Goal: Task Accomplishment & Management: Complete application form

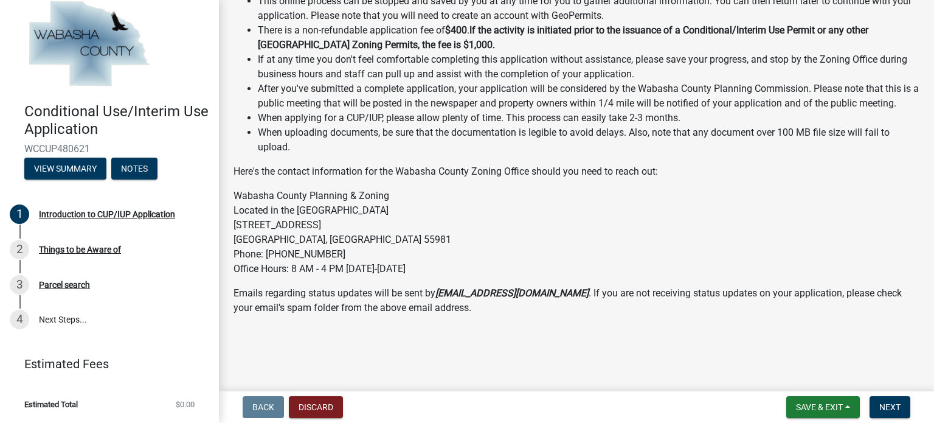
scroll to position [207, 0]
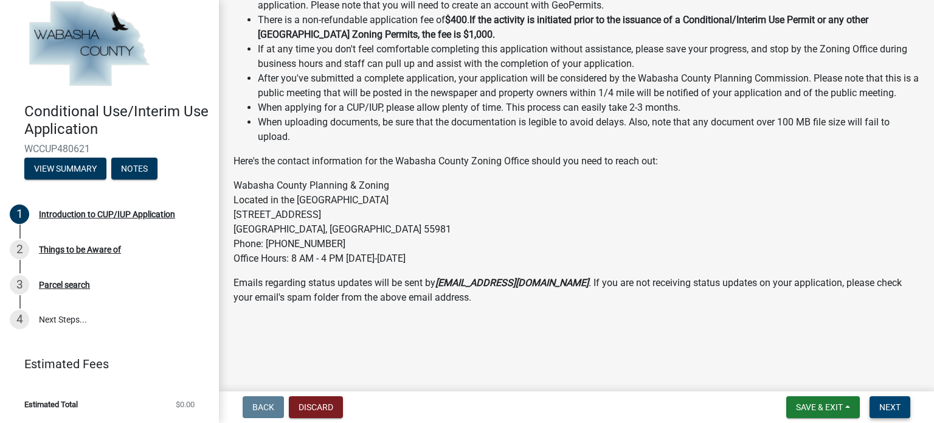
click at [891, 406] on span "Next" at bounding box center [890, 407] width 21 height 10
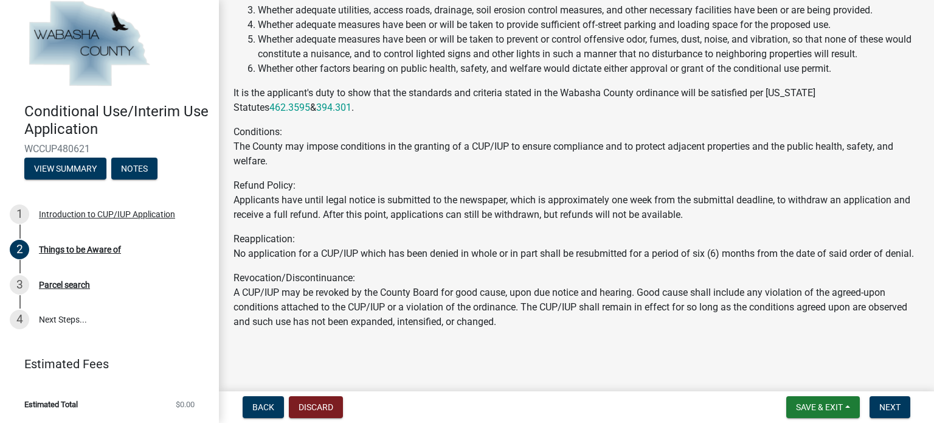
scroll to position [342, 0]
click at [899, 403] on span "Next" at bounding box center [890, 407] width 21 height 10
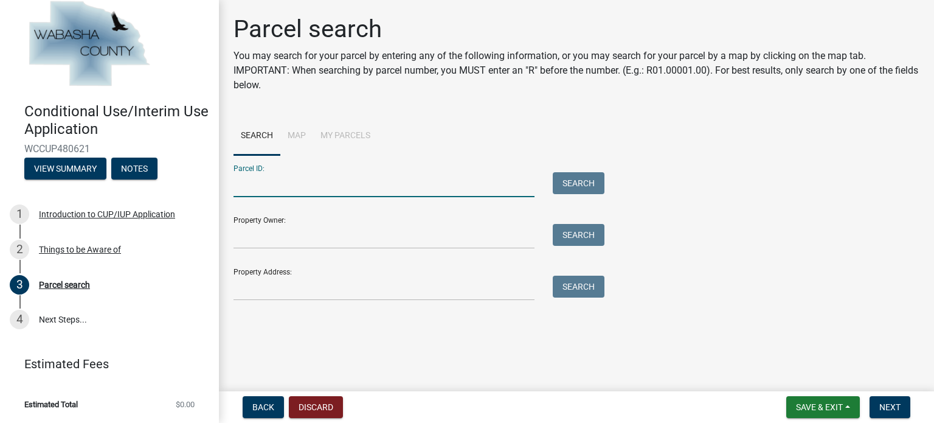
click at [308, 179] on input "Parcel ID:" at bounding box center [384, 184] width 301 height 25
click at [287, 239] on input "Property Owner:" at bounding box center [384, 236] width 301 height 25
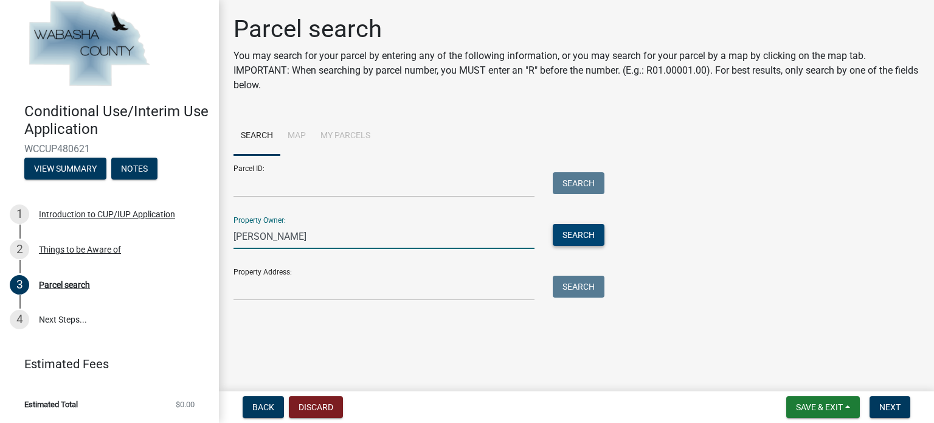
type input "Amanda Caturia"
click at [589, 238] on button "Search" at bounding box center [579, 235] width 52 height 22
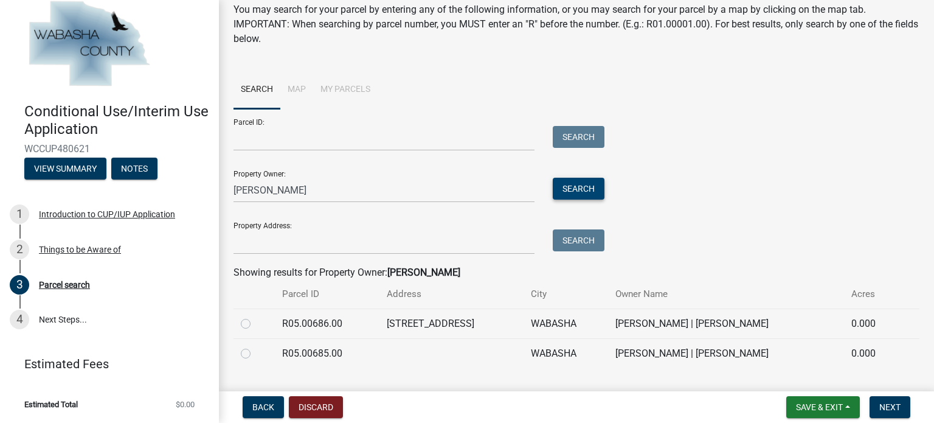
scroll to position [75, 0]
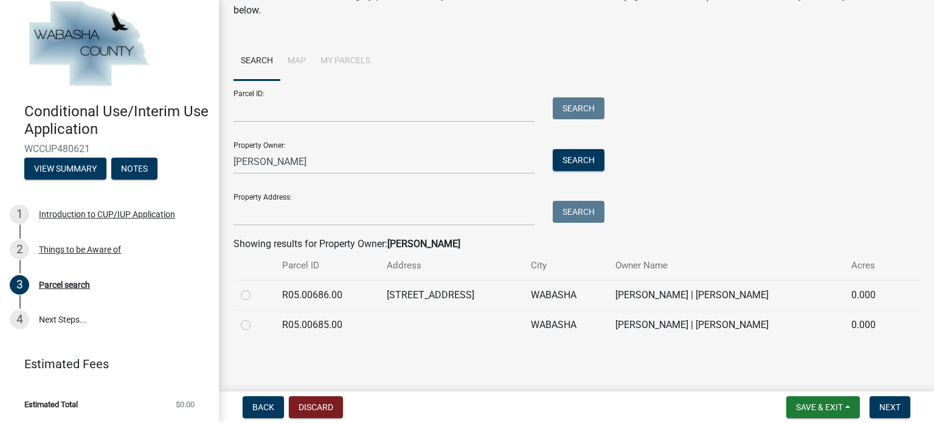
click at [256, 288] on label at bounding box center [256, 288] width 0 height 0
click at [256, 294] on input "radio" at bounding box center [260, 292] width 8 height 8
radio input "true"
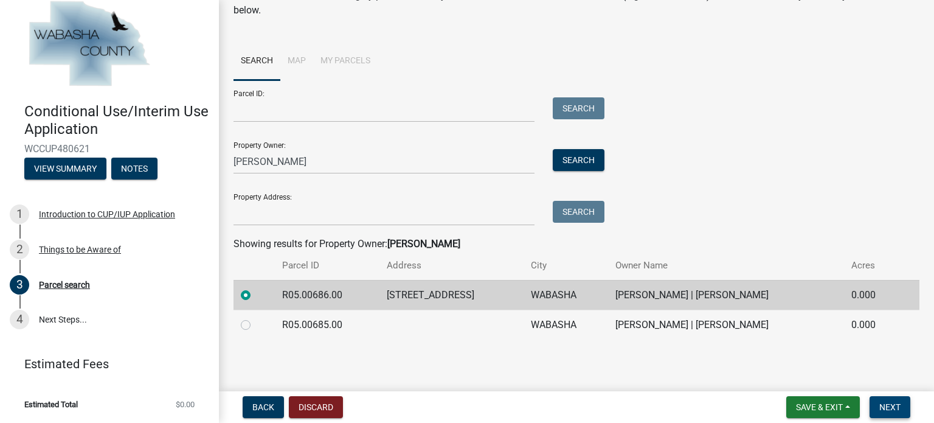
click at [880, 398] on button "Next" at bounding box center [890, 407] width 41 height 22
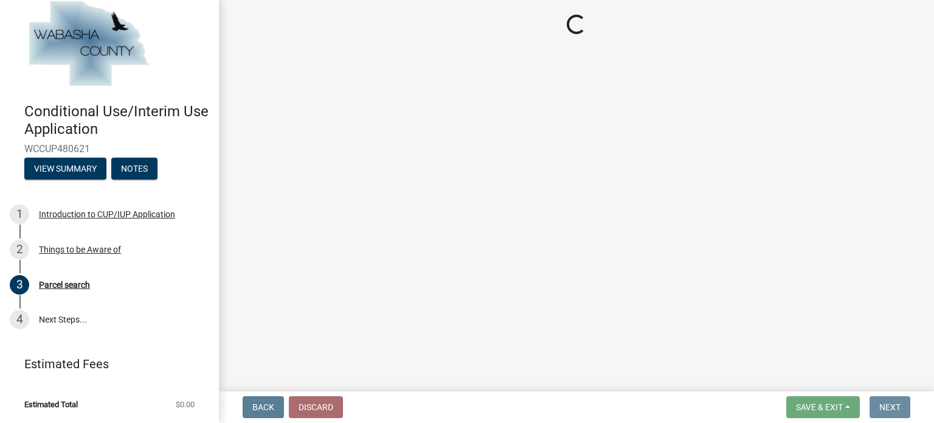
scroll to position [0, 0]
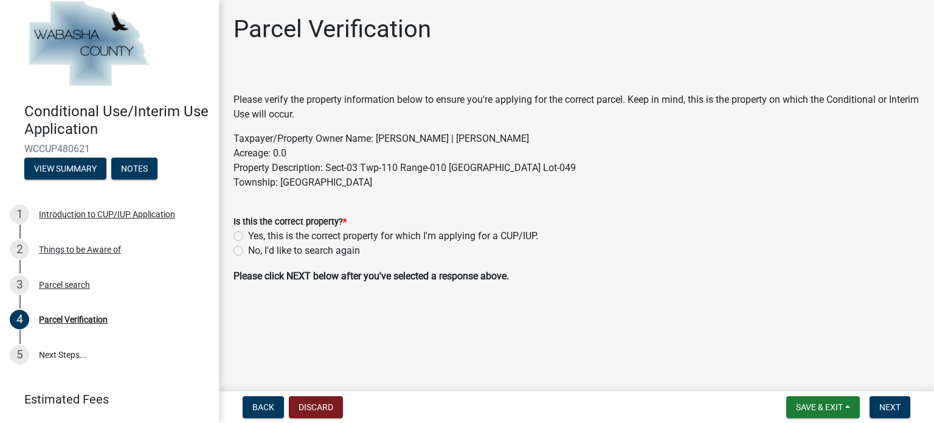
click at [248, 235] on label "Yes, this is the correct property for which I'm applying for a CUP/IUP." at bounding box center [393, 236] width 290 height 15
click at [248, 235] on input "Yes, this is the correct property for which I'm applying for a CUP/IUP." at bounding box center [252, 233] width 8 height 8
radio input "true"
click at [894, 406] on span "Next" at bounding box center [890, 407] width 21 height 10
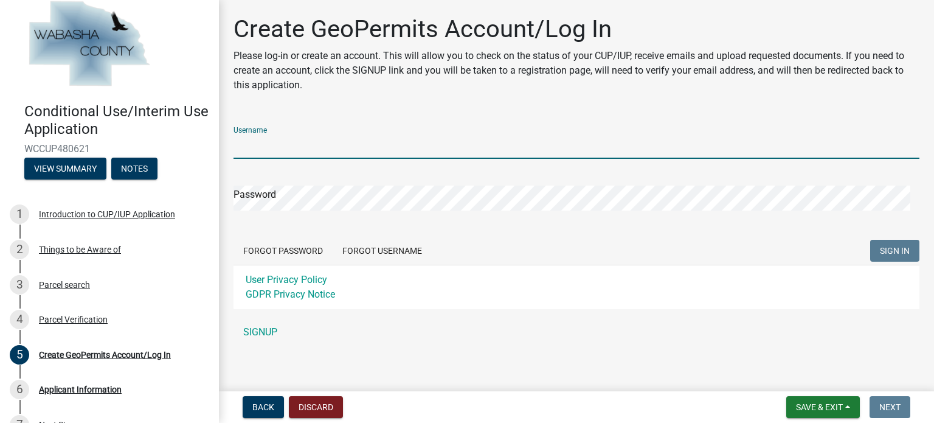
click at [285, 153] on input "Username" at bounding box center [577, 146] width 686 height 25
type input "amandacaturia"
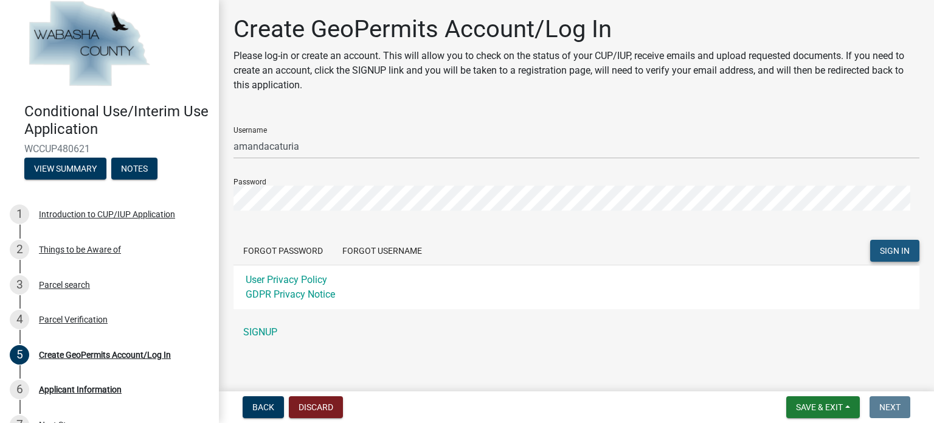
click at [888, 243] on button "SIGN IN" at bounding box center [895, 251] width 49 height 22
click at [897, 257] on button "SIGN IN" at bounding box center [895, 251] width 49 height 22
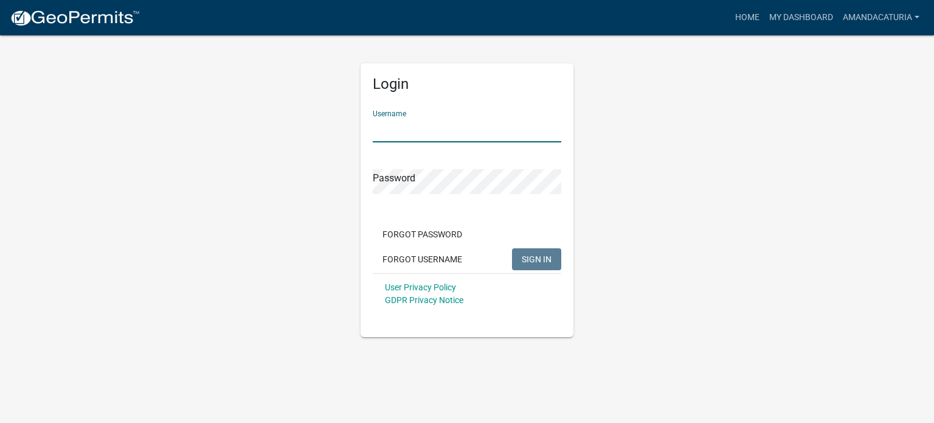
click at [411, 133] on input "Username" at bounding box center [467, 129] width 189 height 25
type input "amandacaturia"
click at [443, 196] on form "Username amandacaturia Password Forgot Password Forgot Username SIGN IN User Pr…" at bounding box center [467, 207] width 189 height 214
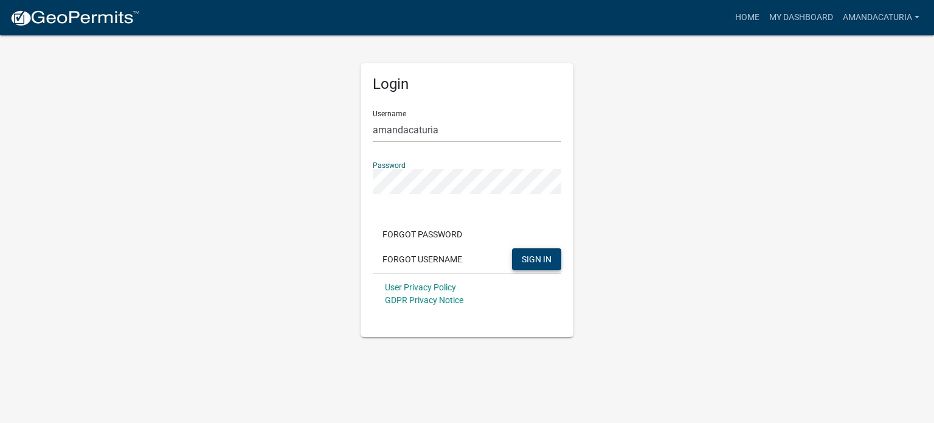
click at [532, 260] on span "SIGN IN" at bounding box center [537, 259] width 30 height 10
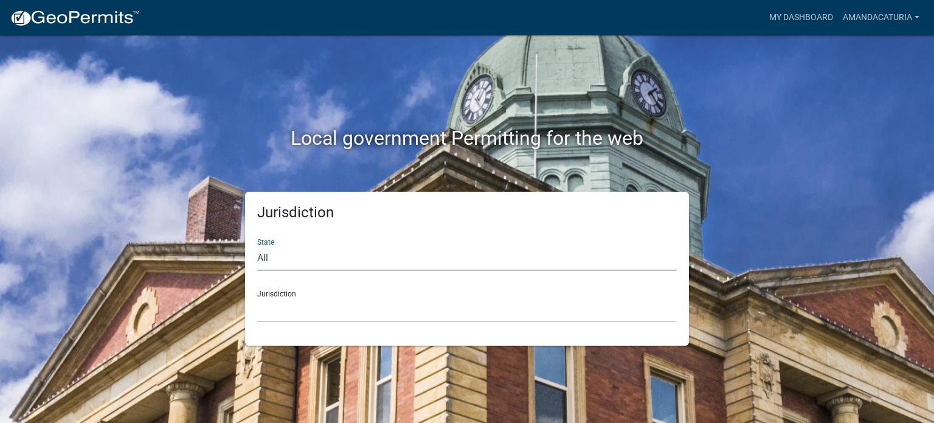
click at [275, 263] on select "All [US_STATE] [US_STATE] [US_STATE] [US_STATE] [US_STATE] [US_STATE] [US_STATE…" at bounding box center [467, 258] width 420 height 25
select select "[US_STATE]"
click at [257, 246] on select "All [US_STATE] [US_STATE] [US_STATE] [US_STATE] [US_STATE] [US_STATE] [US_STATE…" at bounding box center [467, 258] width 420 height 25
click at [274, 303] on select "[GEOGRAPHIC_DATA], [US_STATE] [GEOGRAPHIC_DATA], [US_STATE] [GEOGRAPHIC_DATA], …" at bounding box center [467, 309] width 420 height 25
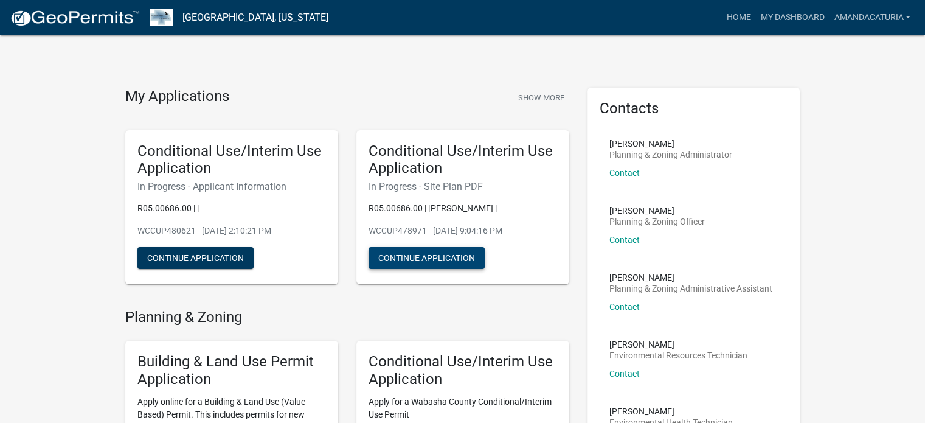
click at [432, 256] on button "Continue Application" at bounding box center [427, 258] width 116 height 22
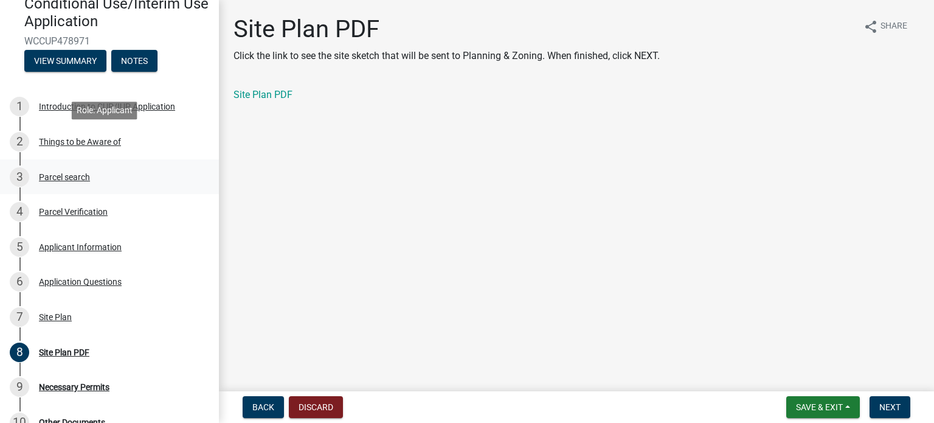
scroll to position [183, 0]
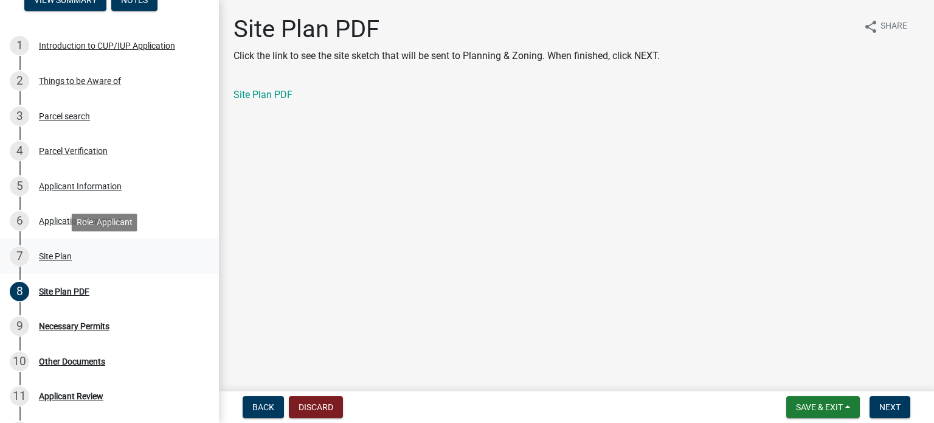
click at [63, 254] on div "Site Plan" at bounding box center [55, 256] width 33 height 9
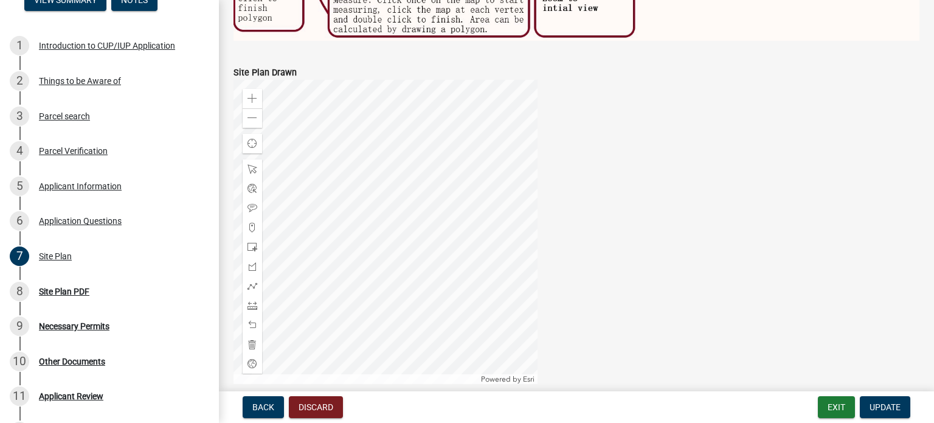
scroll to position [521, 0]
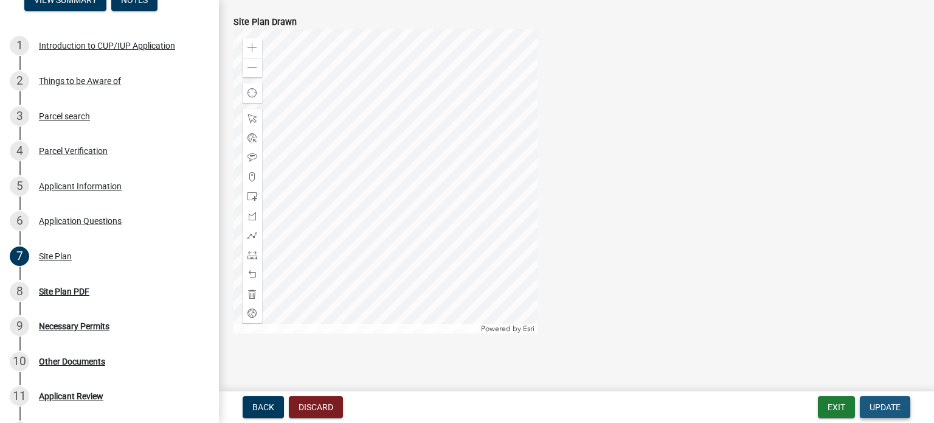
click at [900, 408] on span "Update" at bounding box center [885, 407] width 31 height 10
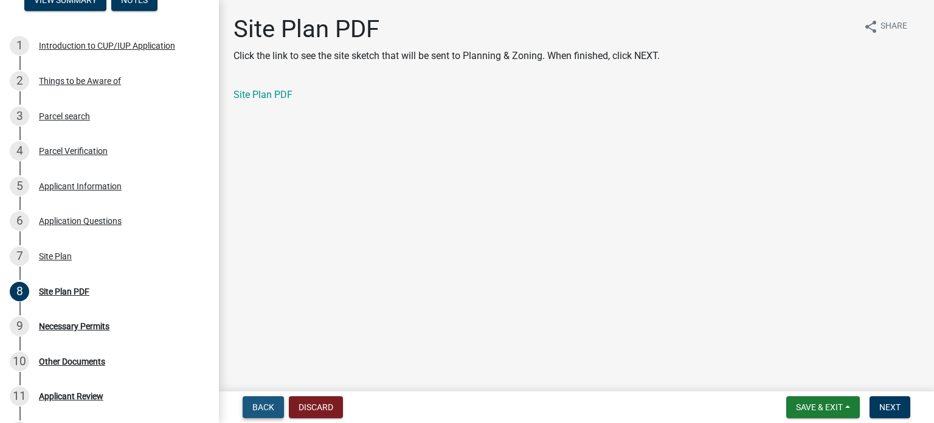
click at [270, 409] on span "Back" at bounding box center [263, 407] width 22 height 10
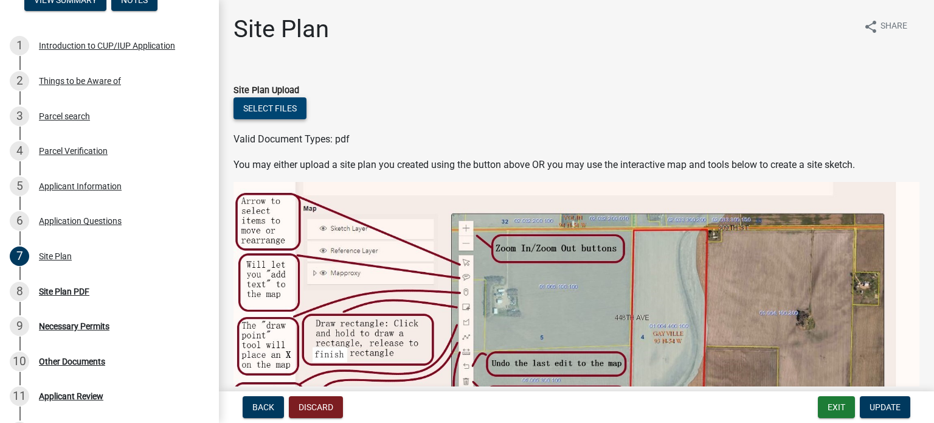
click at [285, 101] on button "Select files" at bounding box center [270, 108] width 73 height 22
click at [247, 109] on button "Select files" at bounding box center [270, 108] width 73 height 22
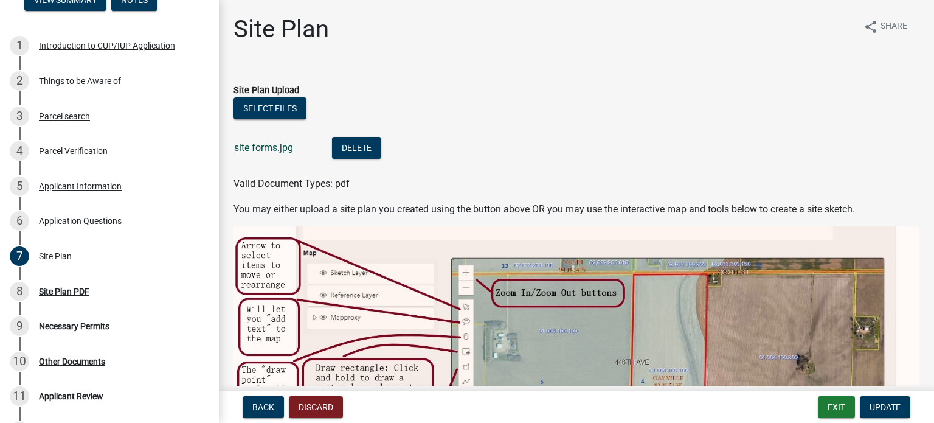
click at [259, 148] on link "site forms.jpg" at bounding box center [263, 148] width 59 height 12
click at [894, 403] on span "Update" at bounding box center [885, 407] width 31 height 10
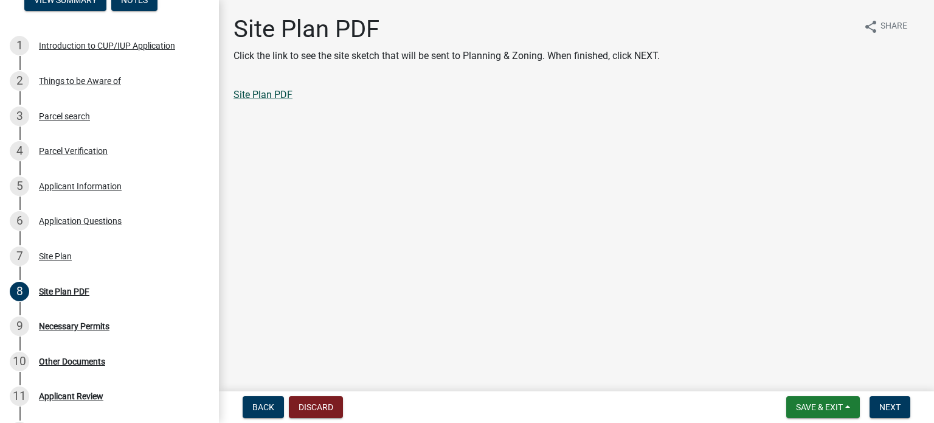
click at [277, 94] on link "Site Plan PDF" at bounding box center [263, 95] width 59 height 12
drag, startPoint x: 485, startPoint y: 102, endPoint x: 459, endPoint y: 103, distance: 26.2
click at [484, 102] on div "Site Plan PDF" at bounding box center [576, 100] width 704 height 24
click at [271, 411] on button "Back" at bounding box center [263, 407] width 41 height 22
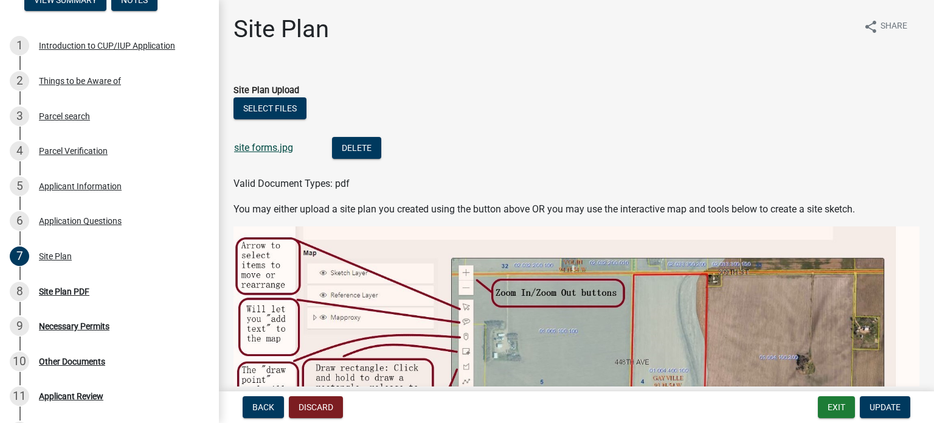
click at [280, 145] on link "site forms.jpg" at bounding box center [263, 148] width 59 height 12
drag, startPoint x: 479, startPoint y: 7, endPoint x: 492, endPoint y: -9, distance: 20.3
click at [374, 147] on button "Delete" at bounding box center [356, 148] width 49 height 22
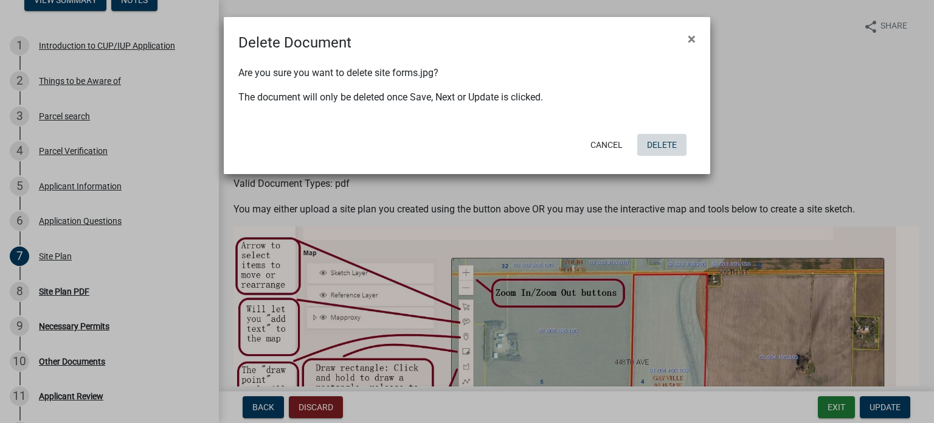
click at [650, 145] on button "Delete" at bounding box center [662, 145] width 49 height 22
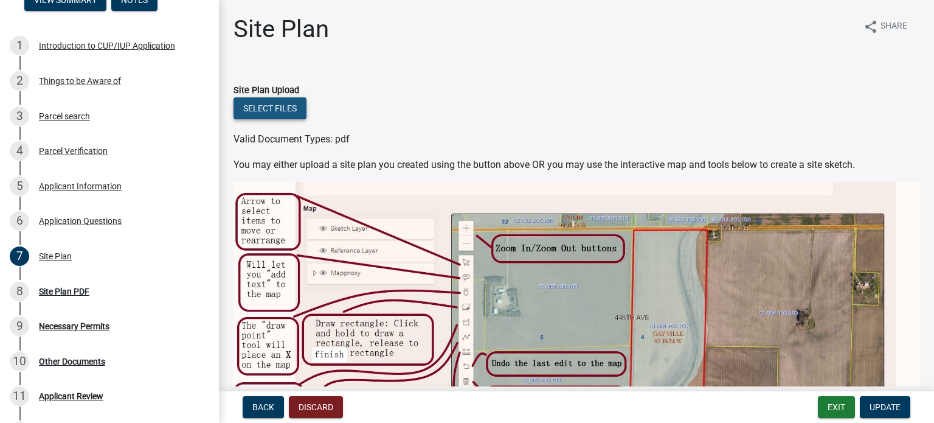
click at [251, 103] on button "Select files" at bounding box center [270, 108] width 73 height 22
click at [281, 99] on button "Select files" at bounding box center [270, 108] width 73 height 22
click at [256, 107] on button "Select files" at bounding box center [270, 108] width 73 height 22
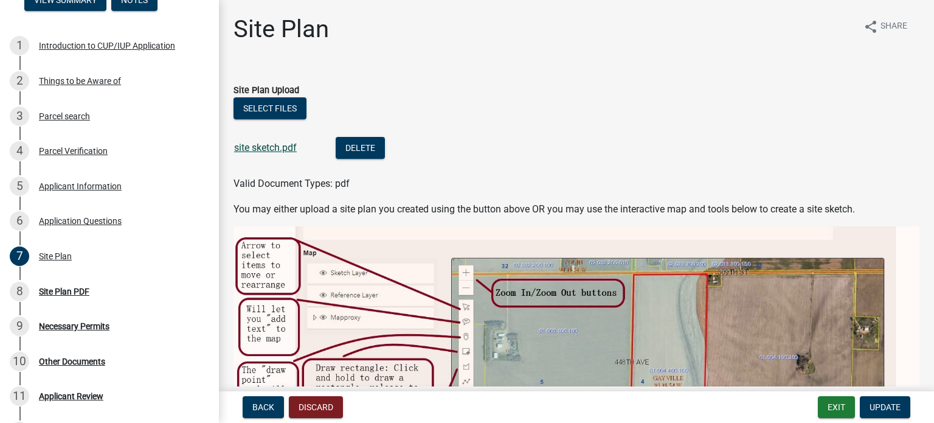
click at [265, 148] on link "site sketch.pdf" at bounding box center [265, 148] width 63 height 12
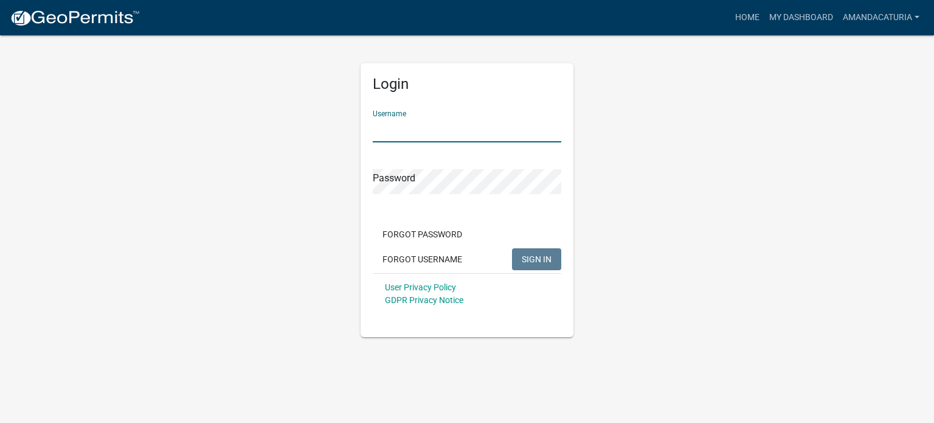
click at [410, 137] on input "Username" at bounding box center [467, 129] width 189 height 25
type input "amandacaturia"
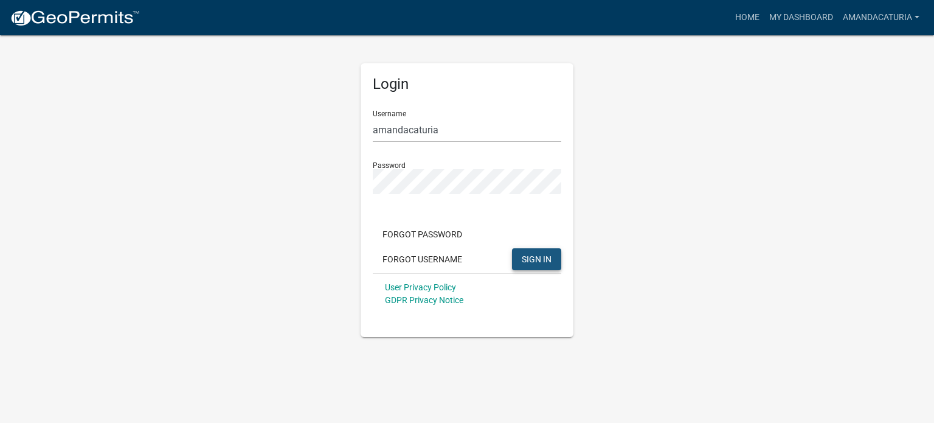
click at [557, 260] on button "SIGN IN" at bounding box center [536, 259] width 49 height 22
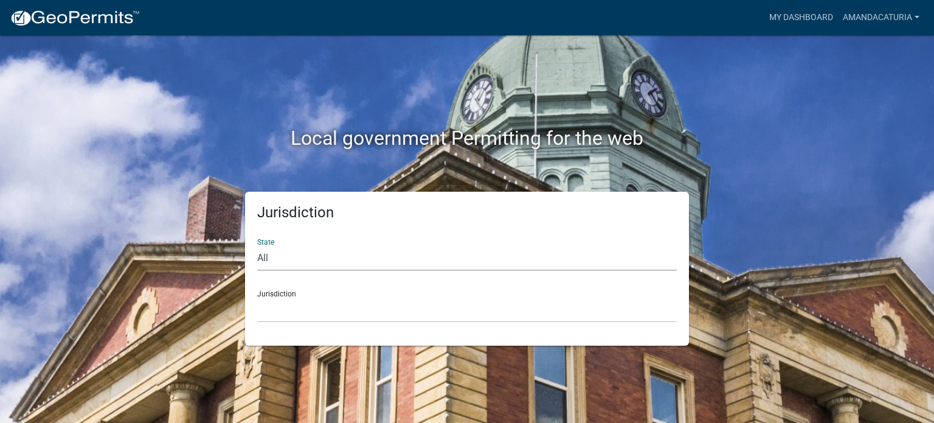
click at [267, 257] on select "All [US_STATE] [US_STATE] [US_STATE] [US_STATE] [US_STATE] [US_STATE] [US_STATE…" at bounding box center [467, 258] width 420 height 25
select select "[US_STATE]"
click at [257, 246] on select "All [US_STATE] [US_STATE] [US_STATE] [US_STATE] [US_STATE] [US_STATE] [US_STATE…" at bounding box center [467, 258] width 420 height 25
click at [281, 307] on select "[GEOGRAPHIC_DATA], [US_STATE] [GEOGRAPHIC_DATA], [US_STATE] [GEOGRAPHIC_DATA], …" at bounding box center [467, 309] width 420 height 25
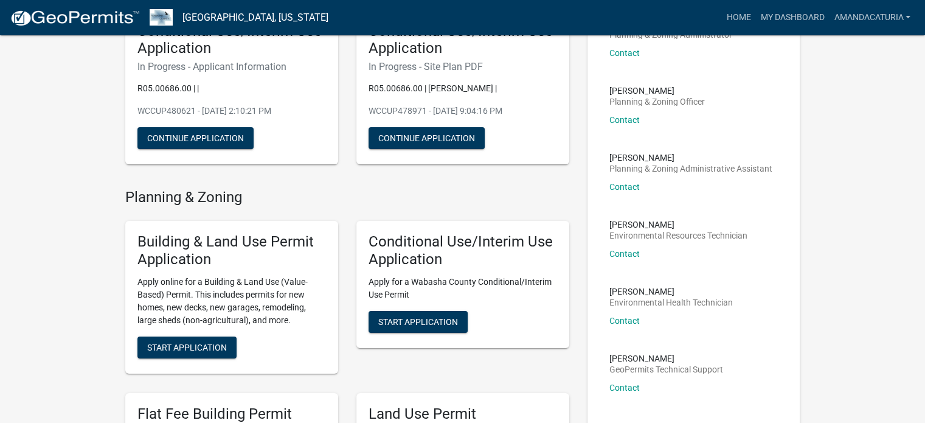
scroll to position [122, 0]
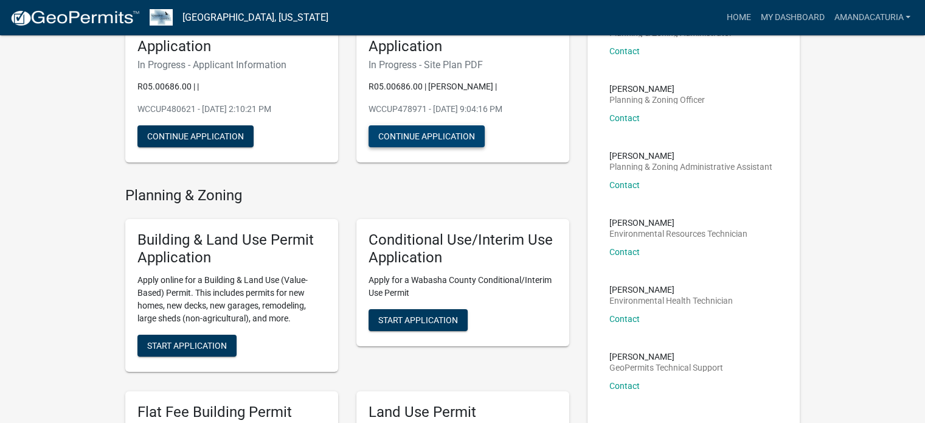
click at [409, 139] on button "Continue Application" at bounding box center [427, 136] width 116 height 22
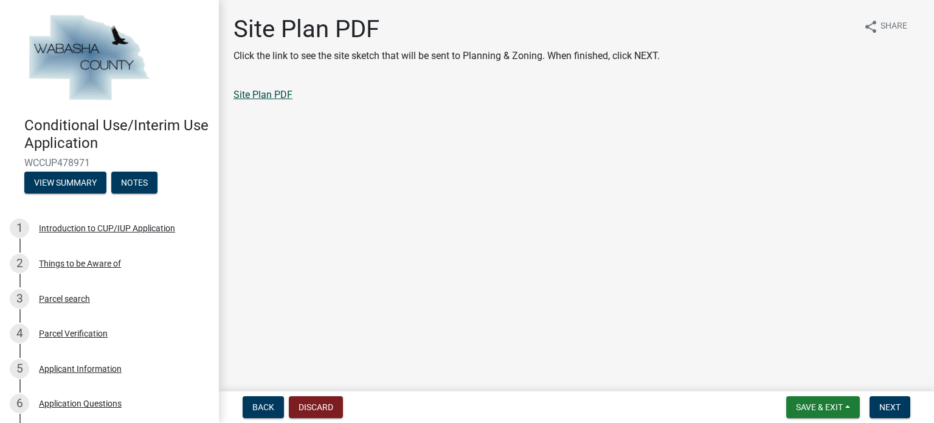
click at [248, 92] on link "Site Plan PDF" at bounding box center [263, 95] width 59 height 12
click at [247, 412] on button "Back" at bounding box center [263, 407] width 41 height 22
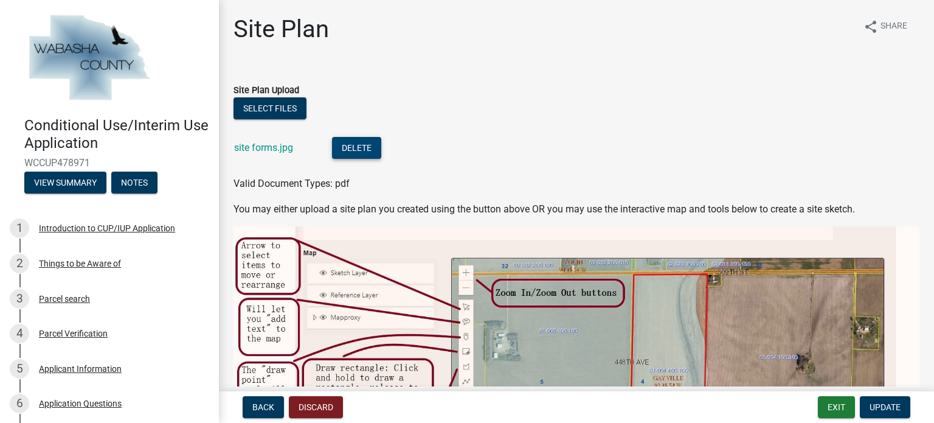
click at [349, 147] on button "Delete" at bounding box center [356, 148] width 49 height 22
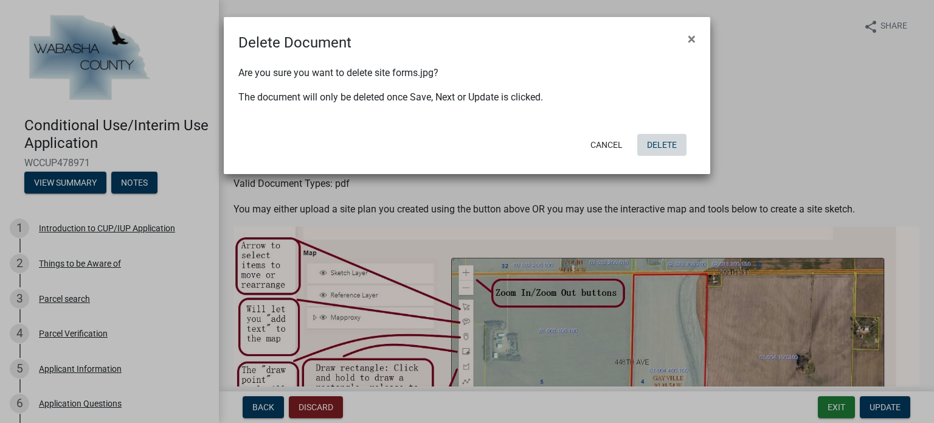
click at [650, 148] on button "Delete" at bounding box center [662, 145] width 49 height 22
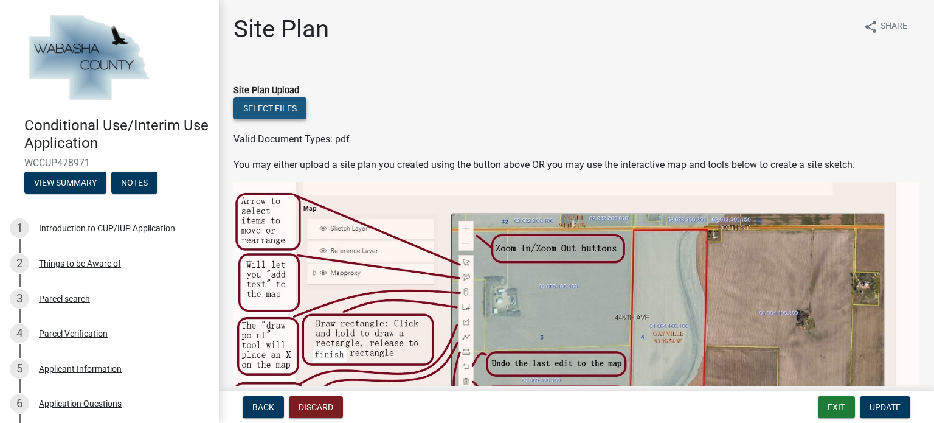
click at [262, 104] on button "Select files" at bounding box center [270, 108] width 73 height 22
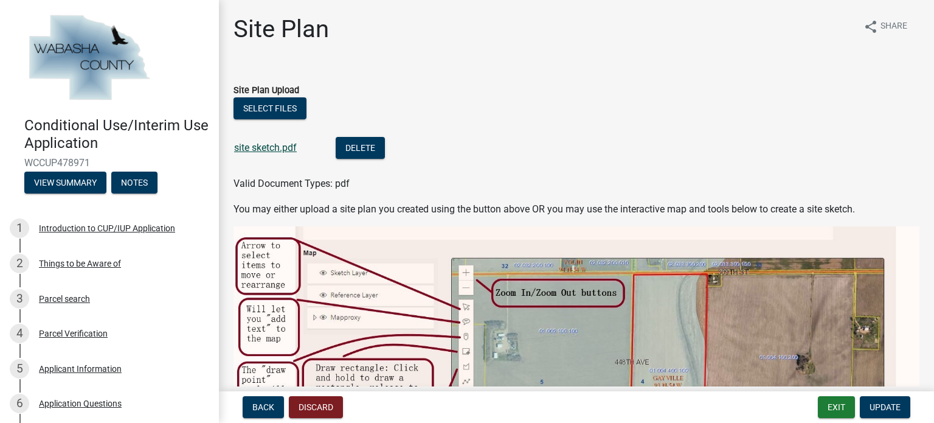
click at [267, 150] on link "site sketch.pdf" at bounding box center [265, 148] width 63 height 12
click at [881, 408] on span "Update" at bounding box center [885, 407] width 31 height 10
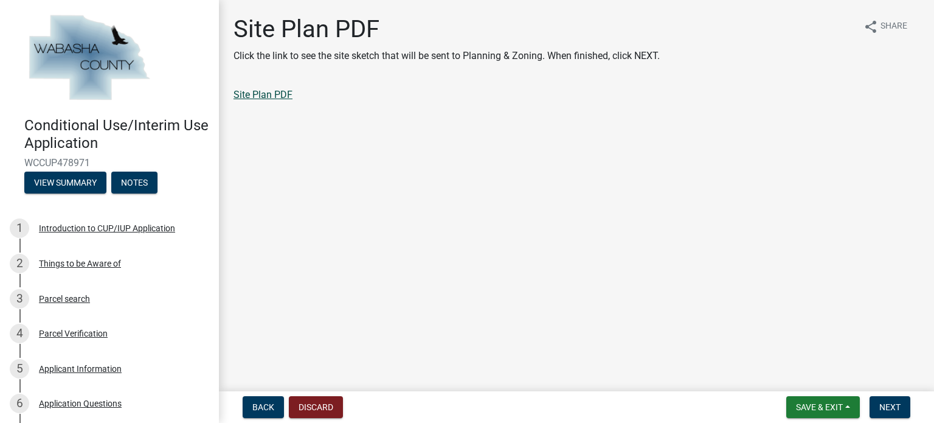
click at [270, 97] on link "Site Plan PDF" at bounding box center [263, 95] width 59 height 12
click at [468, 183] on main "Site Plan PDF Click the link to see the site sketch that will be sent to Planni…" at bounding box center [576, 193] width 715 height 386
click at [252, 397] on button "Back" at bounding box center [263, 407] width 41 height 22
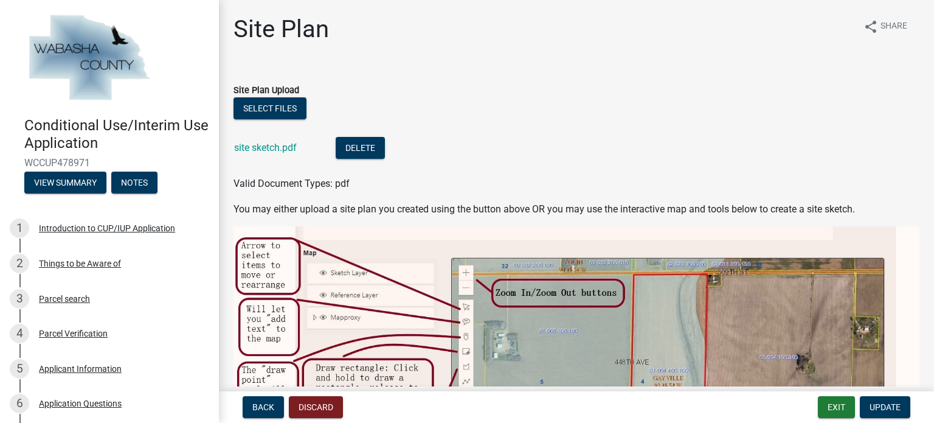
click at [277, 189] on span "Valid Document Types: pdf" at bounding box center [292, 184] width 116 height 12
click at [275, 179] on span "Valid Document Types: pdf" at bounding box center [292, 184] width 116 height 12
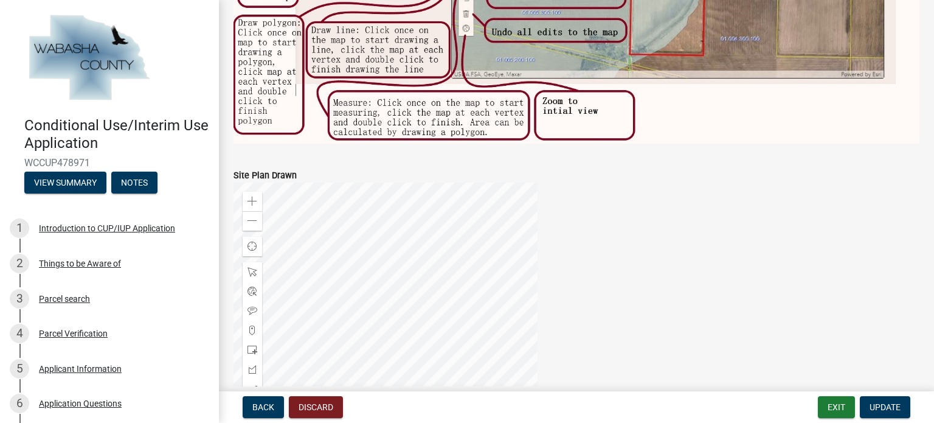
scroll to position [426, 0]
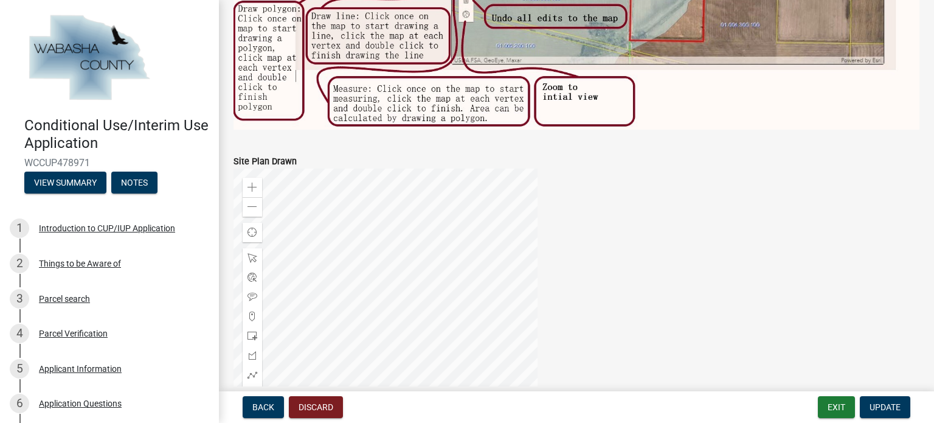
drag, startPoint x: 268, startPoint y: 145, endPoint x: 373, endPoint y: 282, distance: 171.8
click at [373, 282] on div at bounding box center [386, 321] width 304 height 304
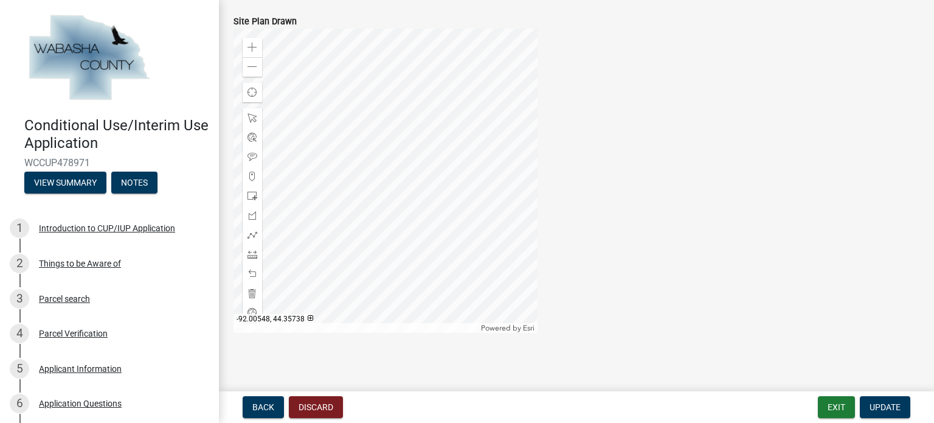
click at [539, 221] on div "Zoom in Zoom out Find my location Powered by Esri -92.00548, 44.35738 Loading..." at bounding box center [576, 181] width 704 height 304
click at [511, 223] on div at bounding box center [386, 181] width 304 height 304
click at [632, 189] on div "Zoom in Zoom out Find my location Powered by Esri -92.00557, 44.35736 Loading..." at bounding box center [576, 181] width 704 height 304
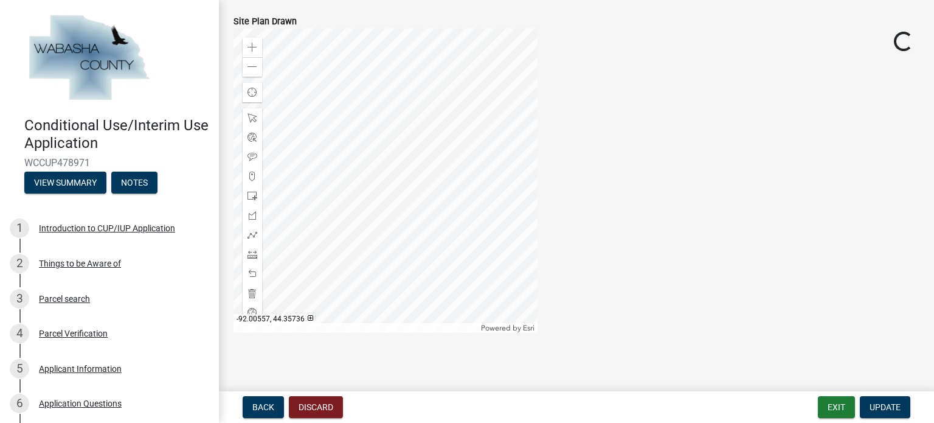
drag, startPoint x: 631, startPoint y: 190, endPoint x: 624, endPoint y: 192, distance: 6.9
click at [628, 192] on div "Zoom in Zoom out Find my location Powered by Esri -92.00557, 44.35736 Loading..." at bounding box center [576, 181] width 704 height 304
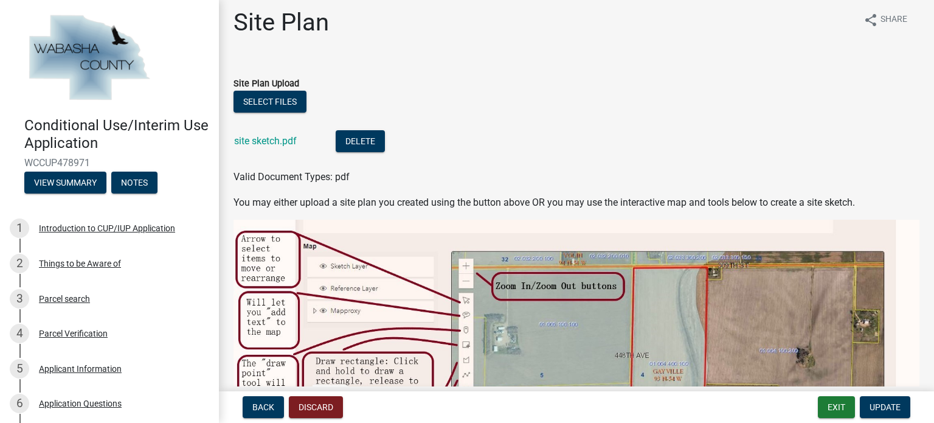
scroll to position [0, 0]
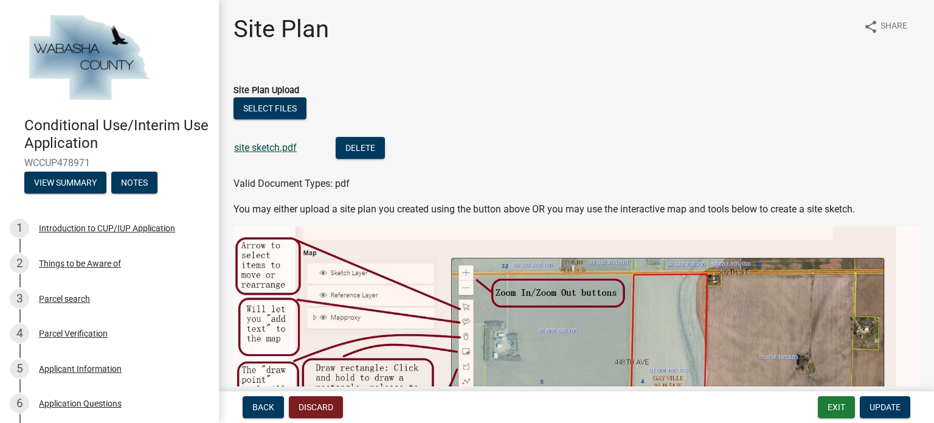
click at [279, 152] on link "site sketch.pdf" at bounding box center [265, 148] width 63 height 12
click at [877, 408] on button "Update" at bounding box center [885, 407] width 50 height 22
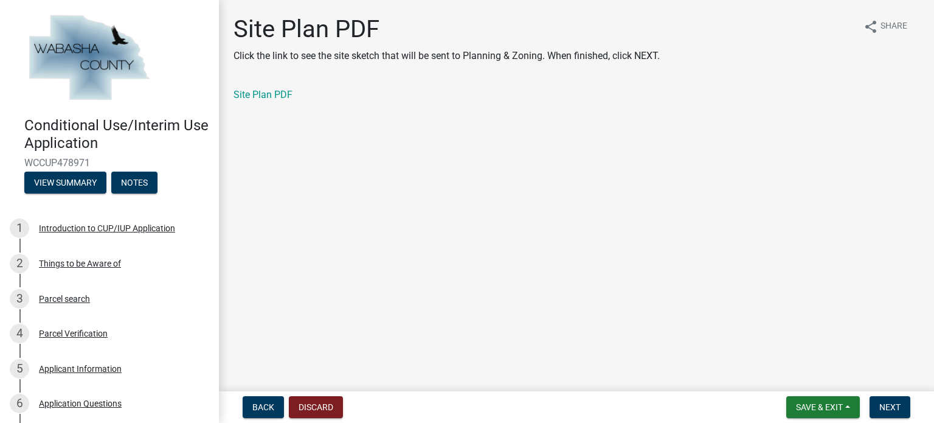
click at [479, 160] on main "Site Plan PDF Click the link to see the site sketch that will be sent to Planni…" at bounding box center [576, 193] width 715 height 386
click at [478, 159] on main "Site Plan PDF Click the link to see the site sketch that will be sent to Planni…" at bounding box center [576, 193] width 715 height 386
click at [250, 92] on link "Site Plan PDF" at bounding box center [263, 95] width 59 height 12
drag, startPoint x: 259, startPoint y: 406, endPoint x: 259, endPoint y: 399, distance: 6.7
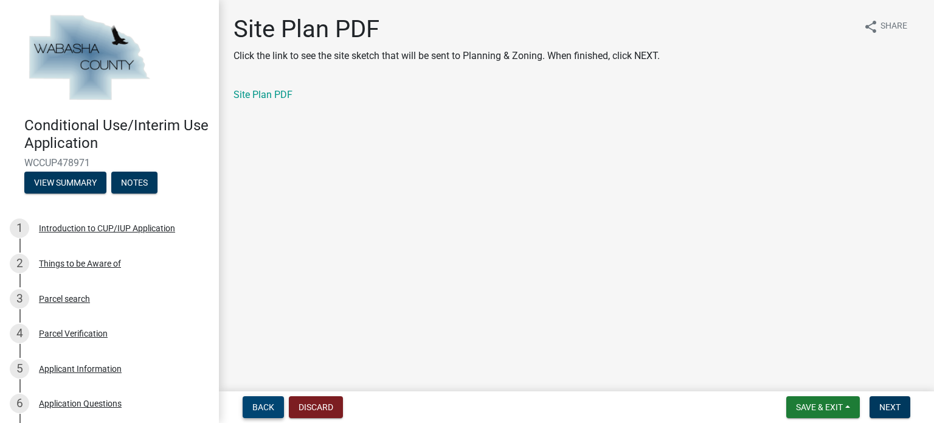
click at [259, 404] on span "Back" at bounding box center [263, 407] width 22 height 10
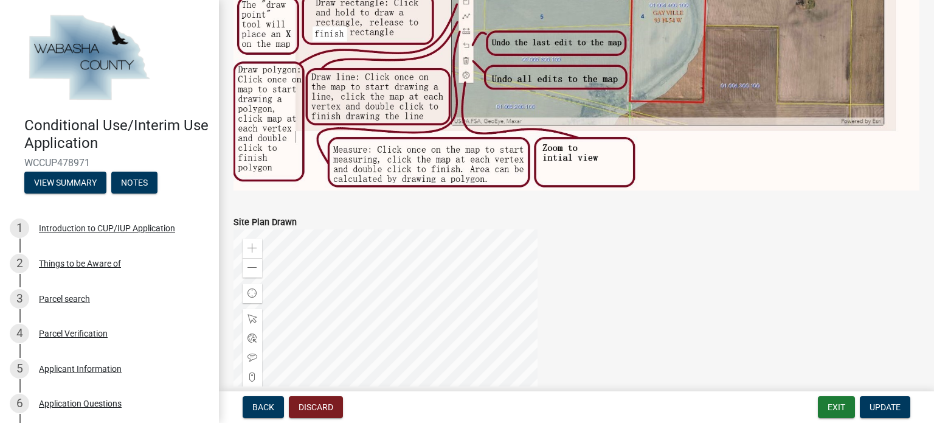
scroll to position [566, 0]
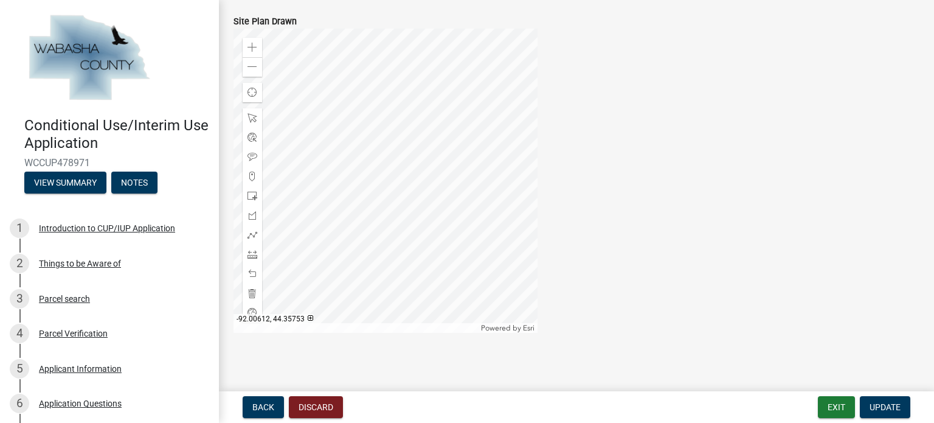
click at [394, 178] on div at bounding box center [386, 181] width 304 height 304
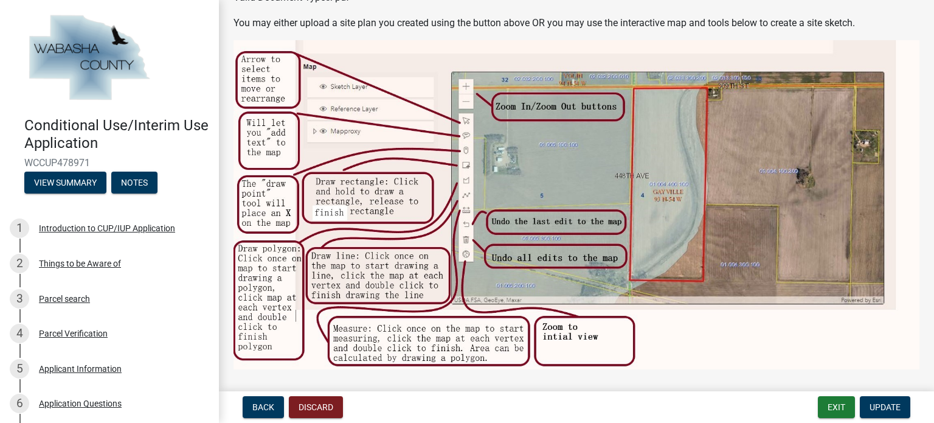
scroll to position [0, 0]
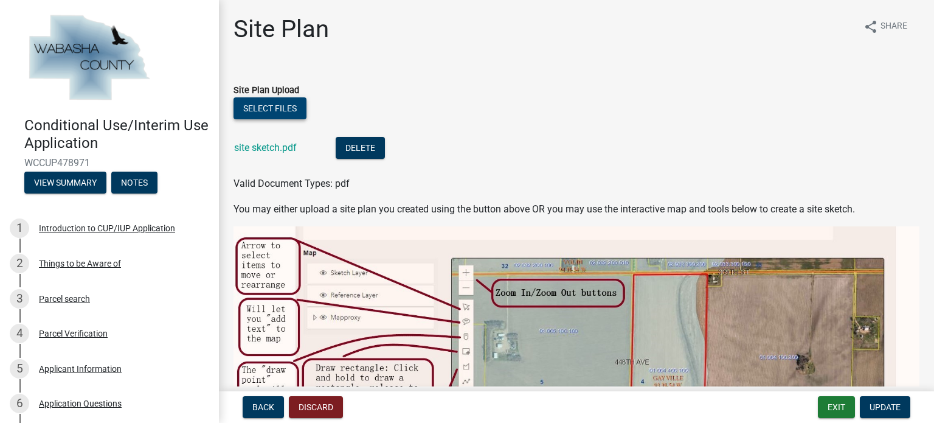
click at [285, 108] on button "Select files" at bounding box center [270, 108] width 73 height 22
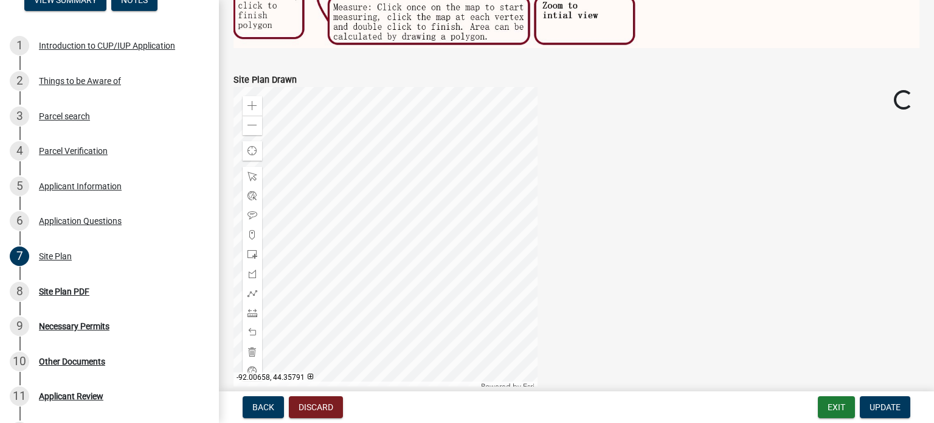
scroll to position [566, 0]
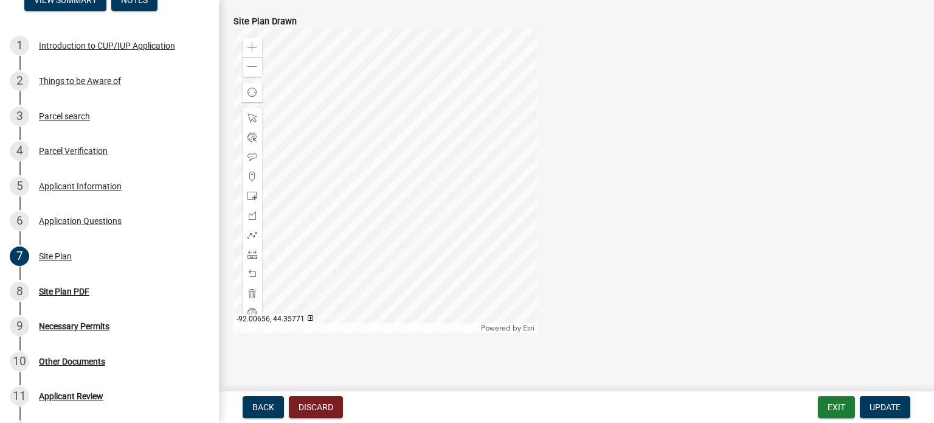
click at [350, 206] on div at bounding box center [386, 181] width 304 height 304
click at [244, 65] on div "Zoom out" at bounding box center [252, 66] width 19 height 19
click at [253, 71] on div "Zoom out" at bounding box center [252, 66] width 19 height 19
click at [319, 111] on div at bounding box center [386, 181] width 304 height 304
click at [258, 42] on div "Zoom in" at bounding box center [252, 47] width 19 height 19
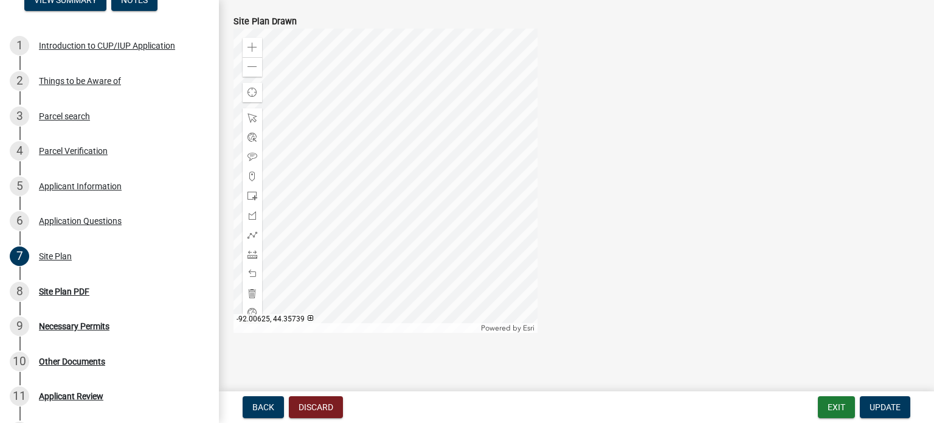
click at [370, 226] on div at bounding box center [386, 181] width 304 height 304
click at [687, 187] on div "Zoom in Zoom out Find my location Powered by Esri -92.00586, 44.35742 Loading..." at bounding box center [576, 181] width 704 height 304
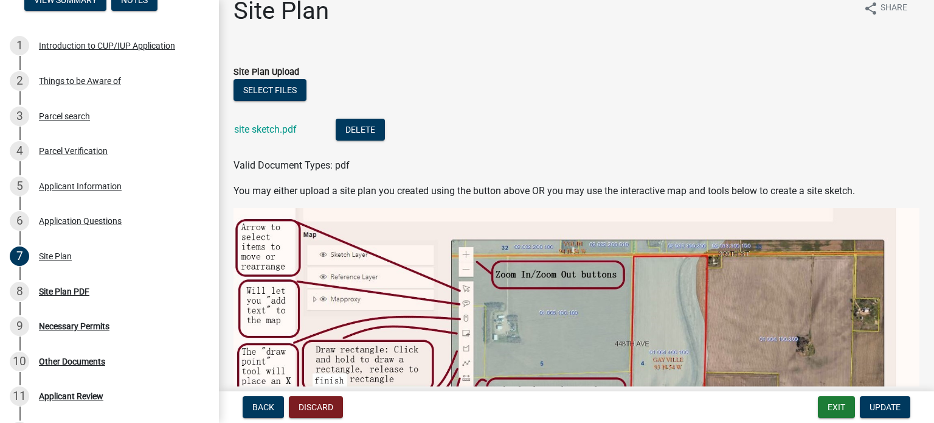
scroll to position [0, 0]
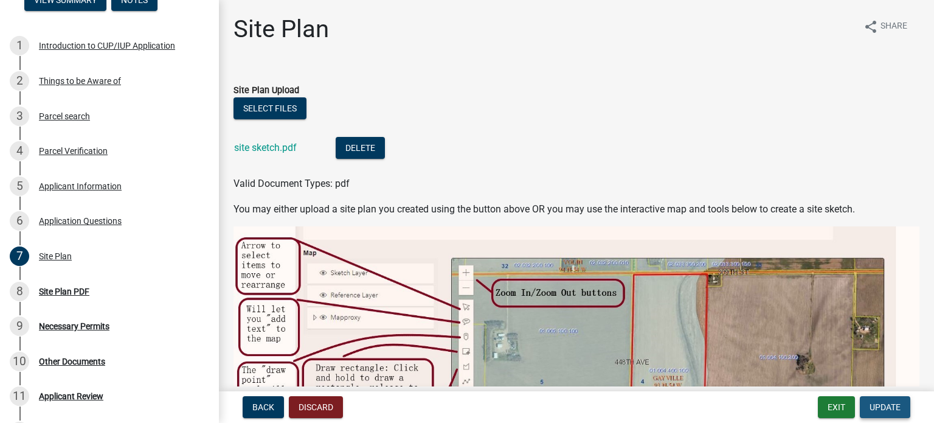
click at [883, 409] on span "Update" at bounding box center [885, 407] width 31 height 10
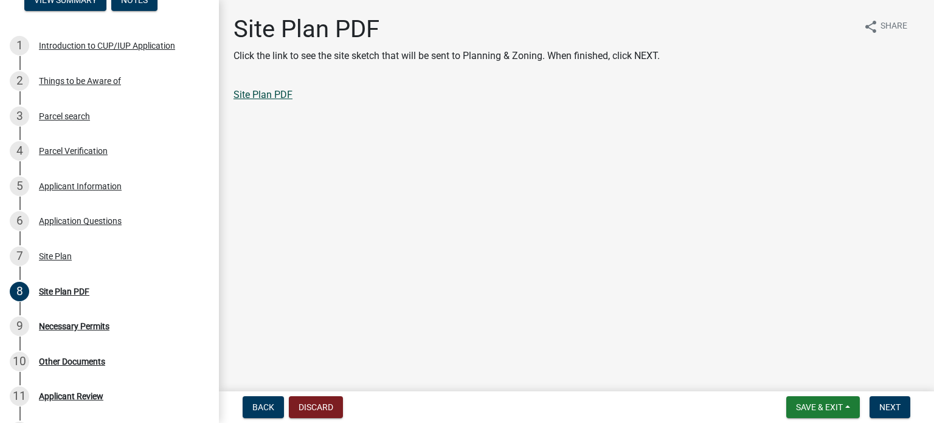
click at [273, 97] on link "Site Plan PDF" at bounding box center [263, 95] width 59 height 12
click at [266, 403] on span "Back" at bounding box center [263, 407] width 22 height 10
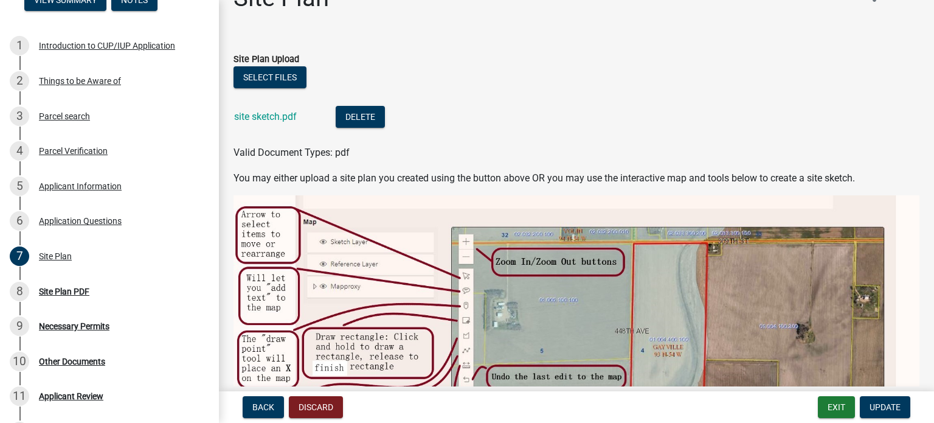
scroll to position [61, 0]
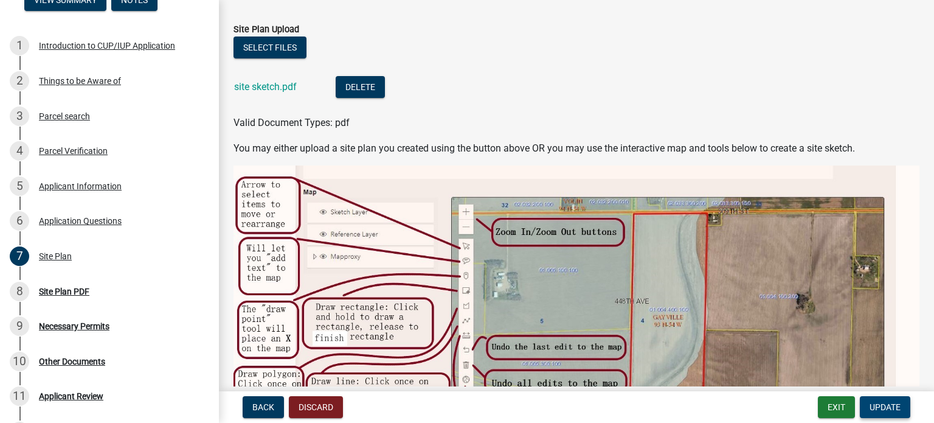
drag, startPoint x: 886, startPoint y: 408, endPoint x: 888, endPoint y: 400, distance: 8.0
click at [888, 400] on button "Update" at bounding box center [885, 407] width 50 height 22
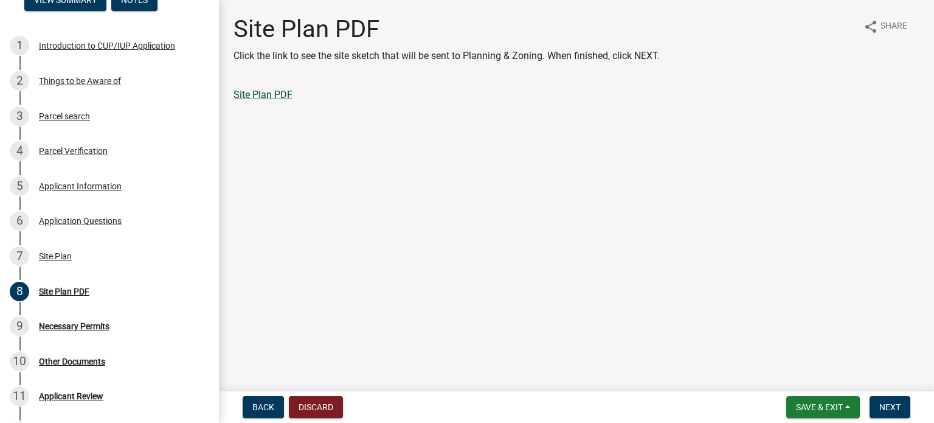
click at [276, 92] on link "Site Plan PDF" at bounding box center [263, 95] width 59 height 12
click at [888, 407] on span "Next" at bounding box center [890, 407] width 21 height 10
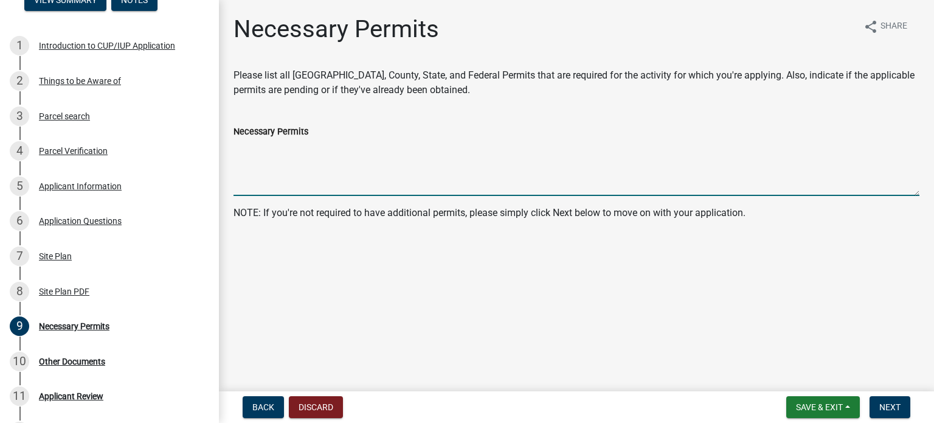
click at [256, 183] on textarea "Necessary Permits" at bounding box center [577, 167] width 686 height 57
click at [894, 406] on span "Next" at bounding box center [890, 407] width 21 height 10
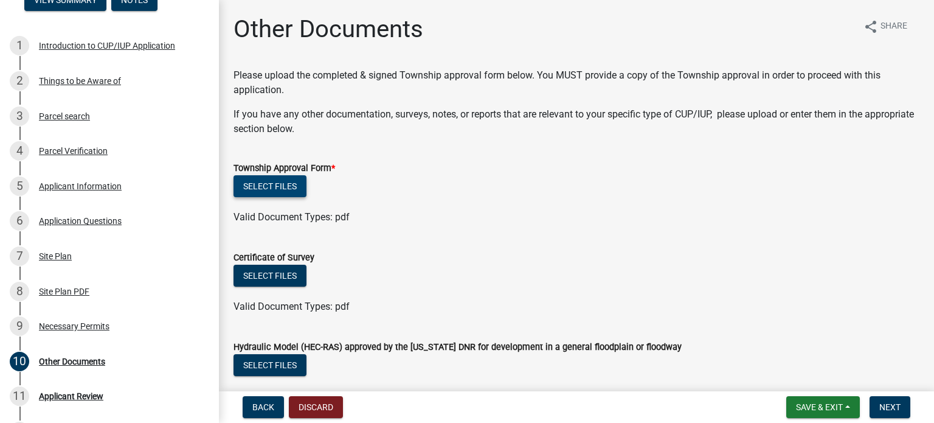
click at [296, 179] on button "Select files" at bounding box center [270, 186] width 73 height 22
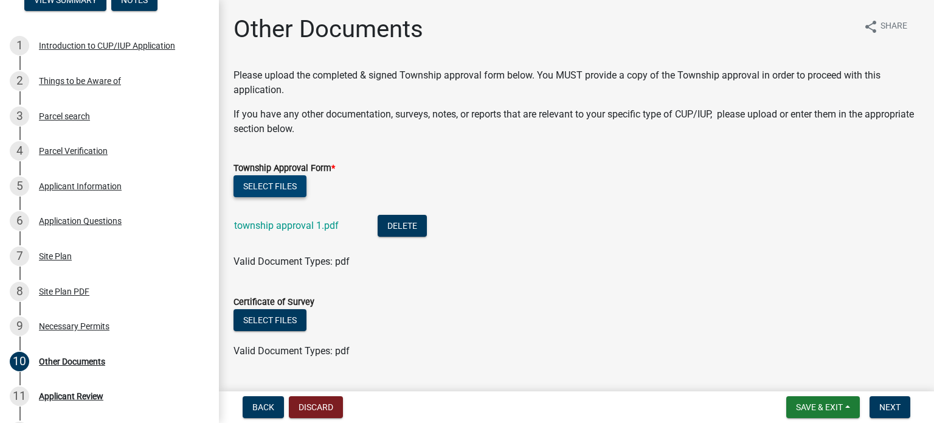
click at [265, 185] on button "Select files" at bounding box center [270, 186] width 73 height 22
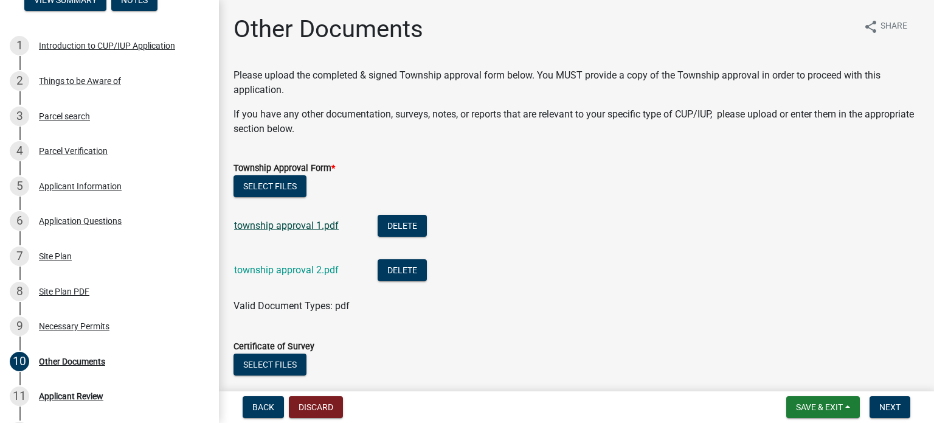
click at [287, 224] on link "township approval 1.pdf" at bounding box center [286, 226] width 105 height 12
click at [293, 269] on link "township approval 2.pdf" at bounding box center [286, 270] width 105 height 12
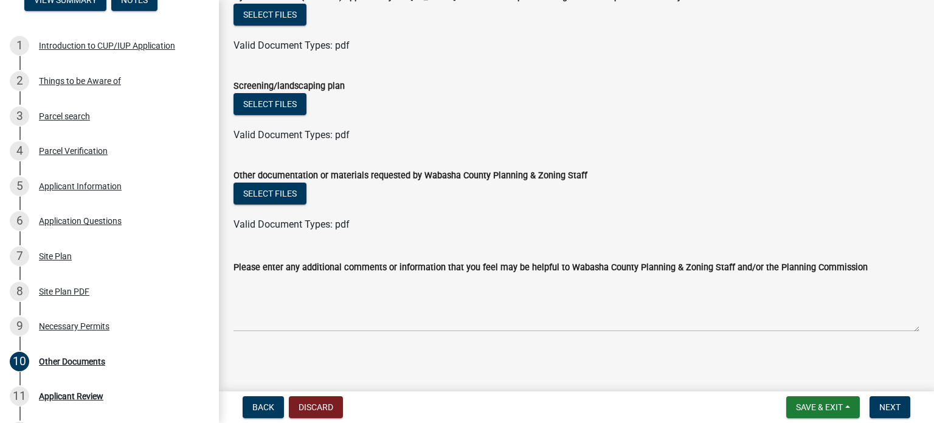
scroll to position [441, 0]
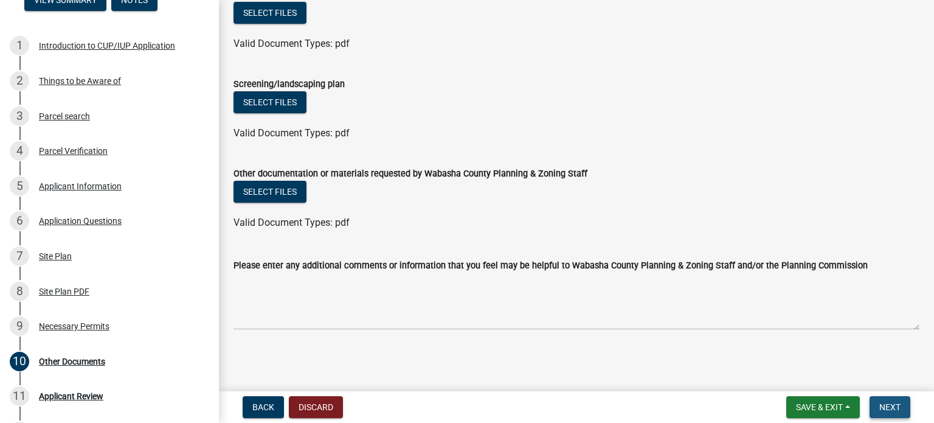
click at [905, 402] on button "Next" at bounding box center [890, 407] width 41 height 22
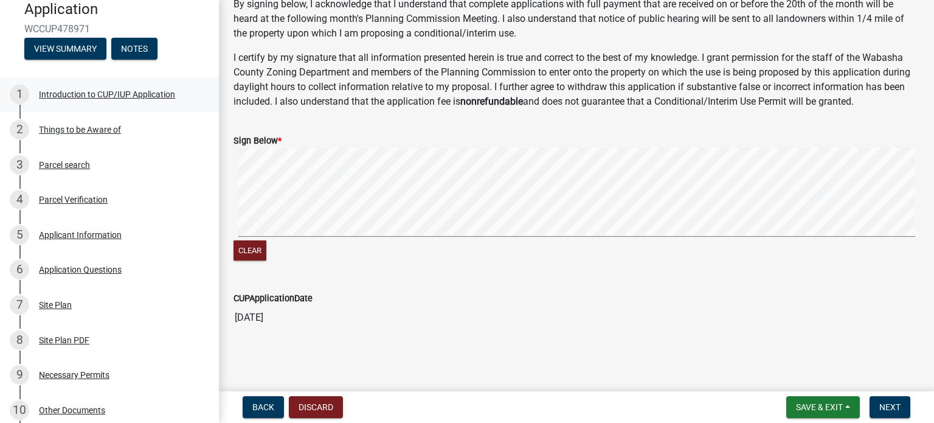
scroll to position [61, 0]
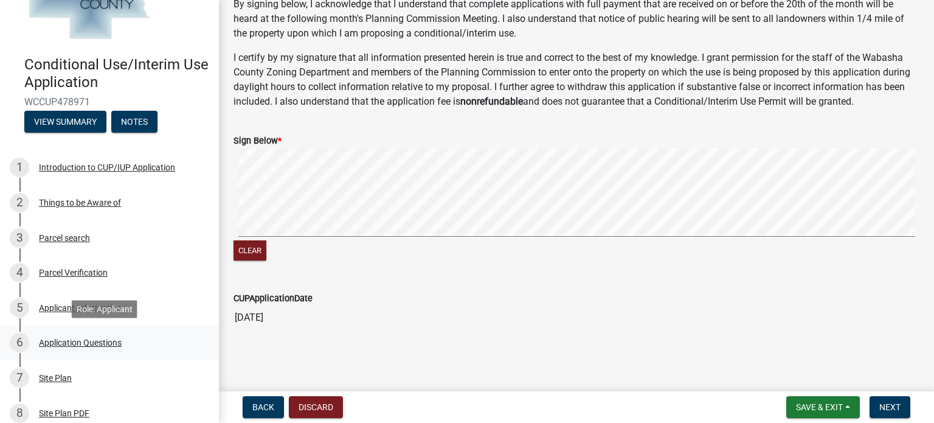
click at [78, 340] on div "Application Questions" at bounding box center [80, 342] width 83 height 9
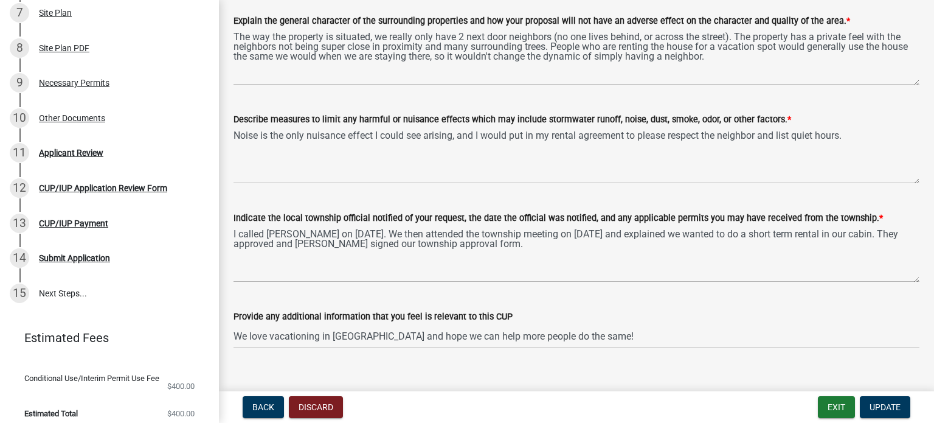
scroll to position [358, 0]
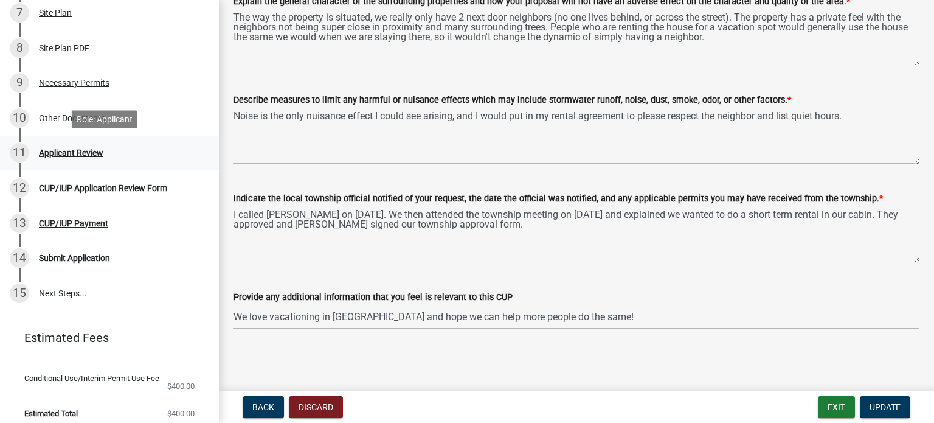
click at [84, 148] on div "Applicant Review" at bounding box center [71, 152] width 64 height 9
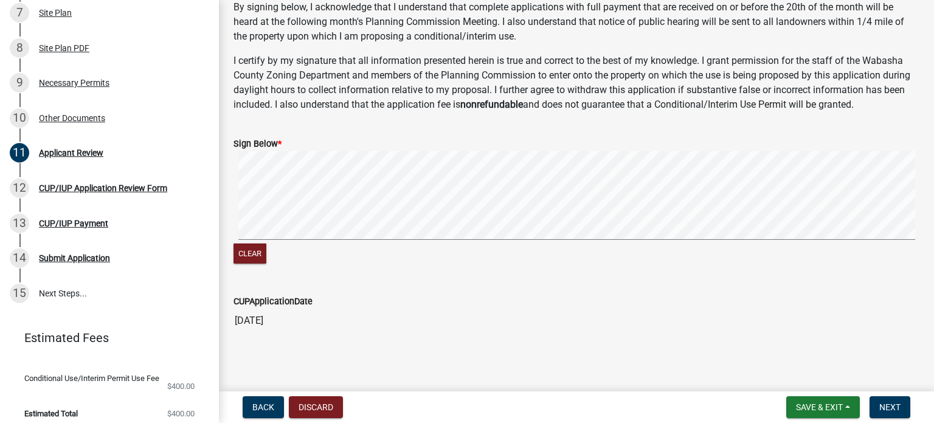
scroll to position [137, 0]
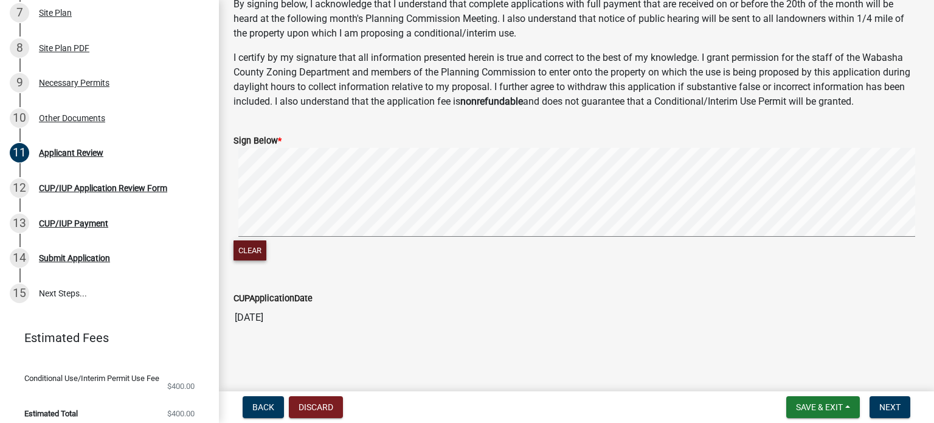
click at [258, 253] on button "Clear" at bounding box center [250, 250] width 33 height 20
click at [281, 224] on signature-pad at bounding box center [577, 194] width 686 height 92
click at [237, 248] on button "Clear" at bounding box center [250, 250] width 33 height 20
click at [876, 403] on button "Next" at bounding box center [890, 407] width 41 height 22
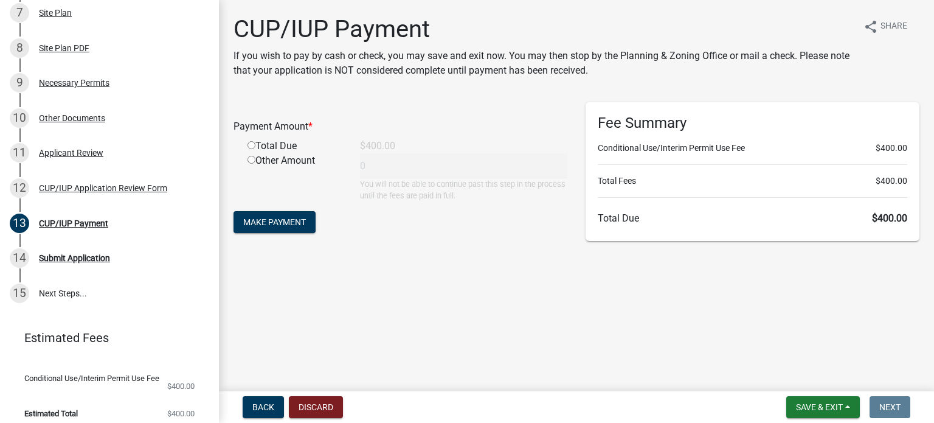
click at [252, 144] on input "radio" at bounding box center [252, 145] width 8 height 8
radio input "true"
type input "400"
click at [287, 226] on span "Make Payment" at bounding box center [274, 222] width 63 height 10
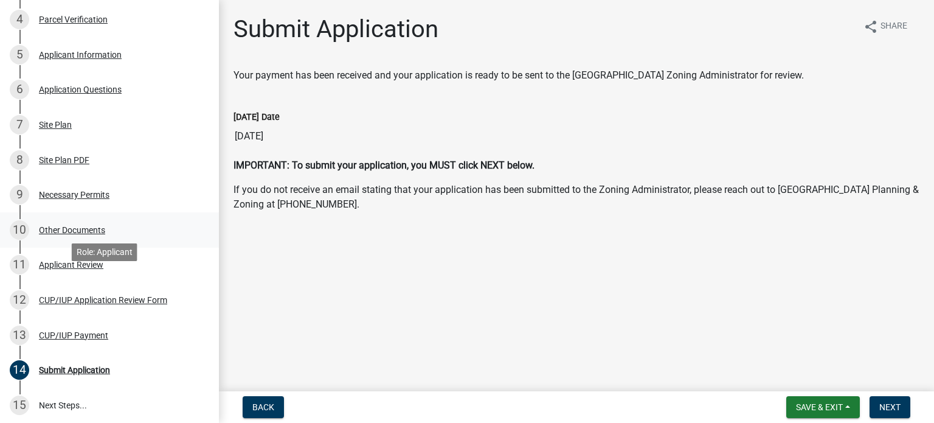
scroll to position [365, 0]
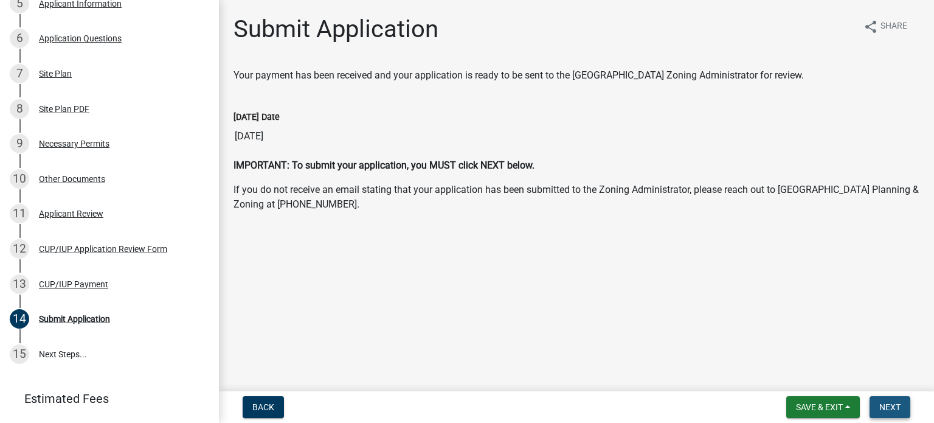
click at [899, 405] on span "Next" at bounding box center [890, 407] width 21 height 10
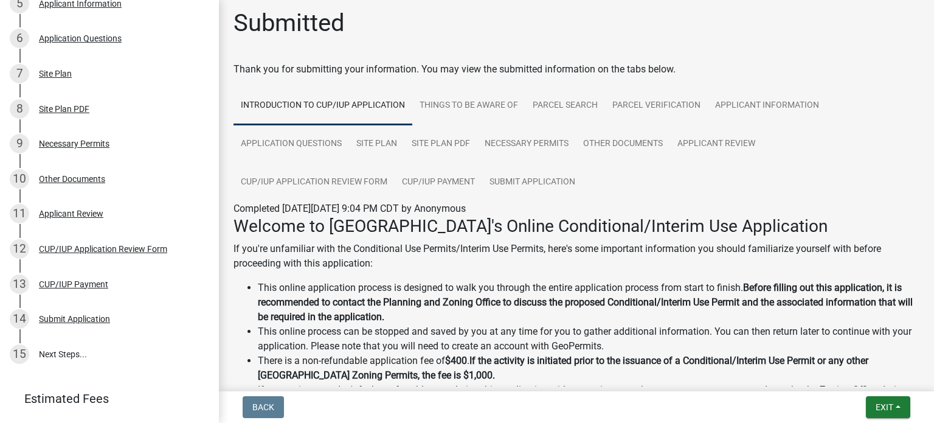
scroll to position [0, 0]
